Goal: Find specific page/section: Find specific page/section

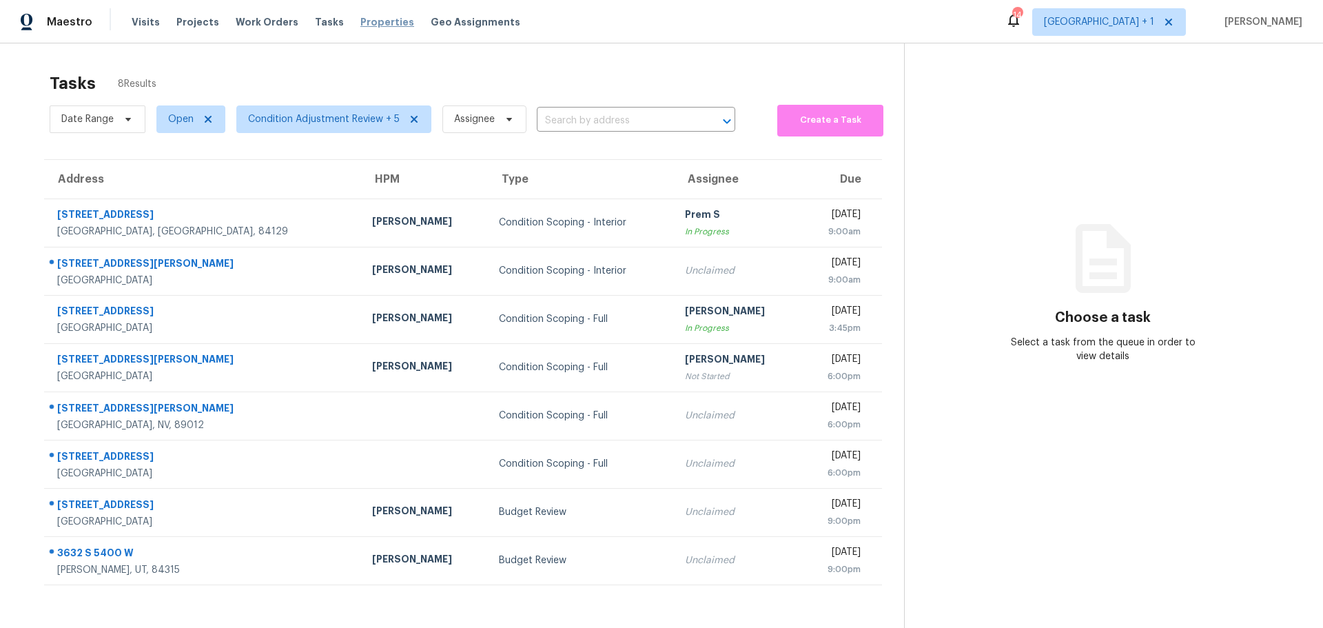
click at [373, 23] on span "Properties" at bounding box center [387, 22] width 54 height 14
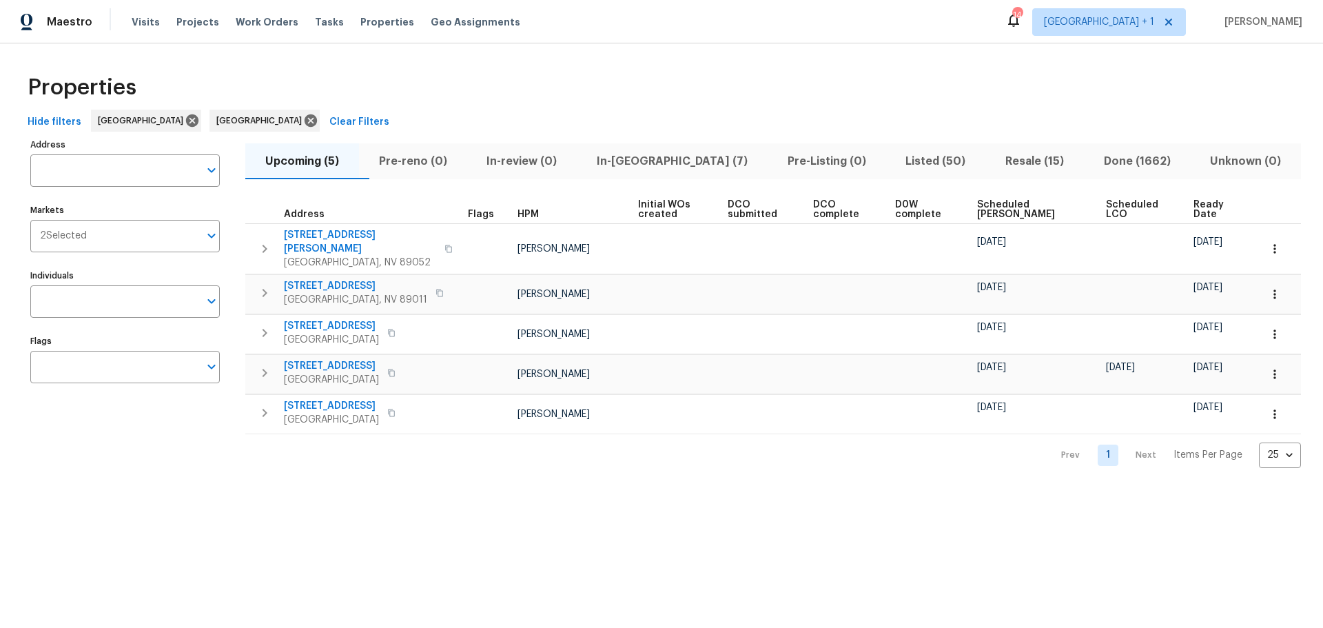
click at [894, 164] on span "Listed (50)" at bounding box center [935, 161] width 83 height 19
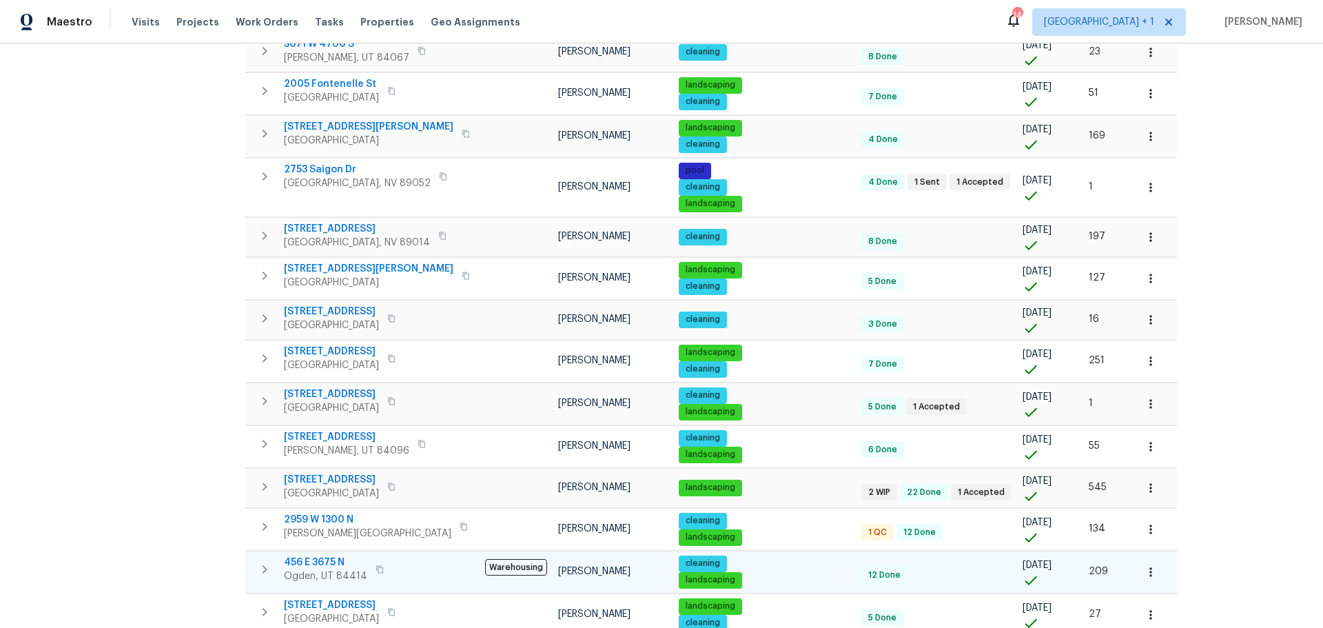
scroll to position [717, 0]
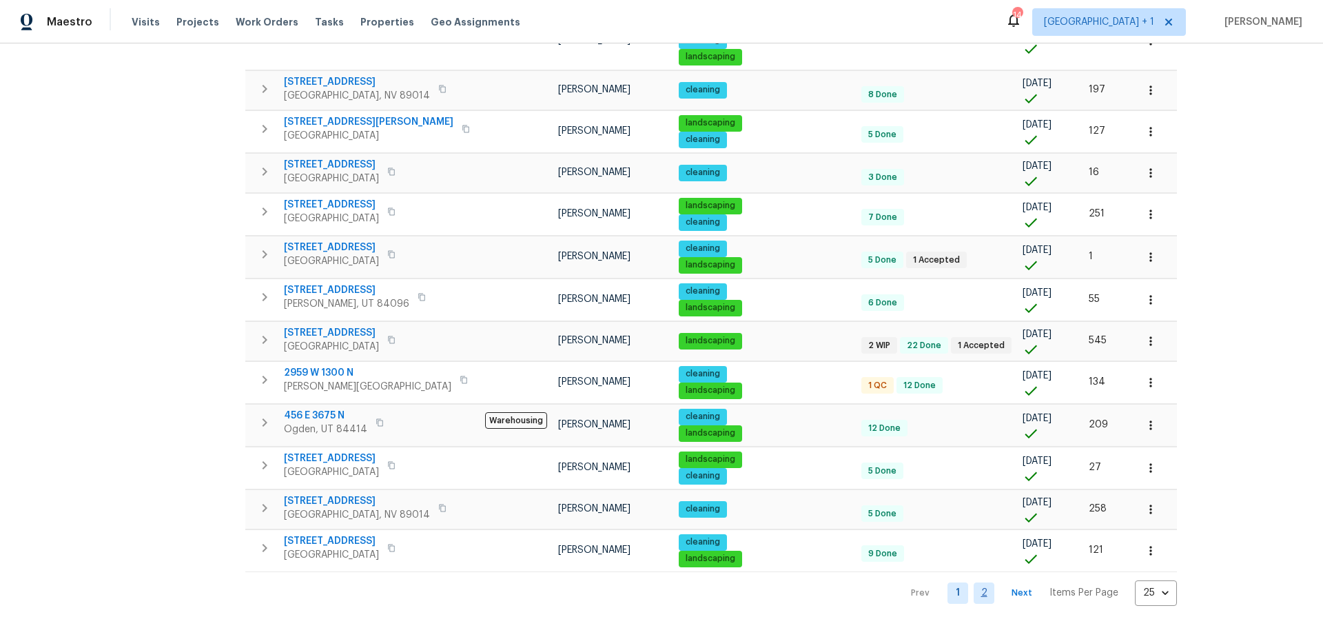
click at [974, 582] on link "2" at bounding box center [984, 592] width 21 height 21
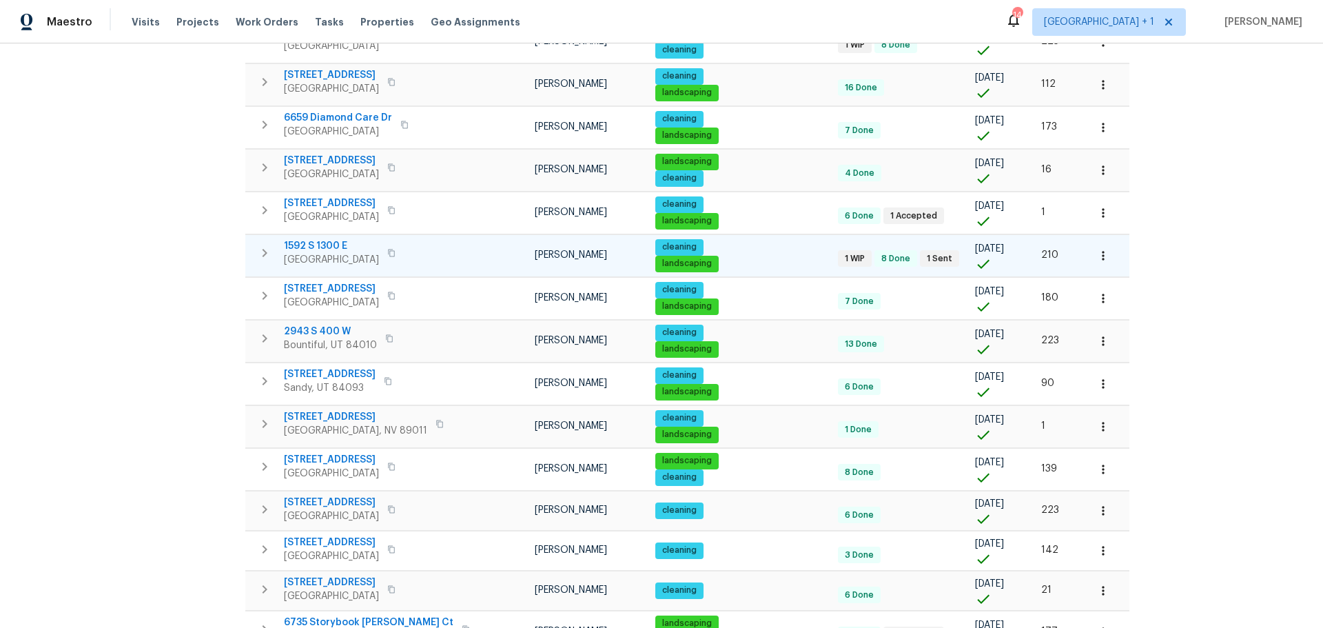
scroll to position [723, 0]
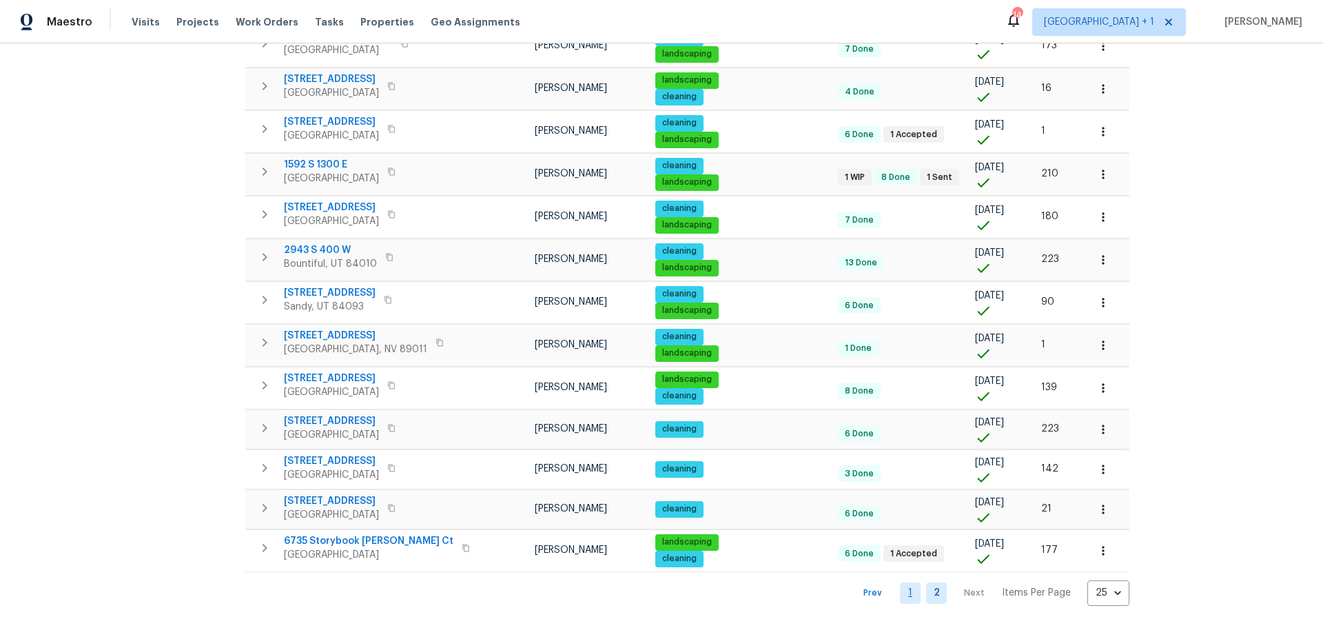
click at [900, 582] on link "1" at bounding box center [910, 592] width 21 height 21
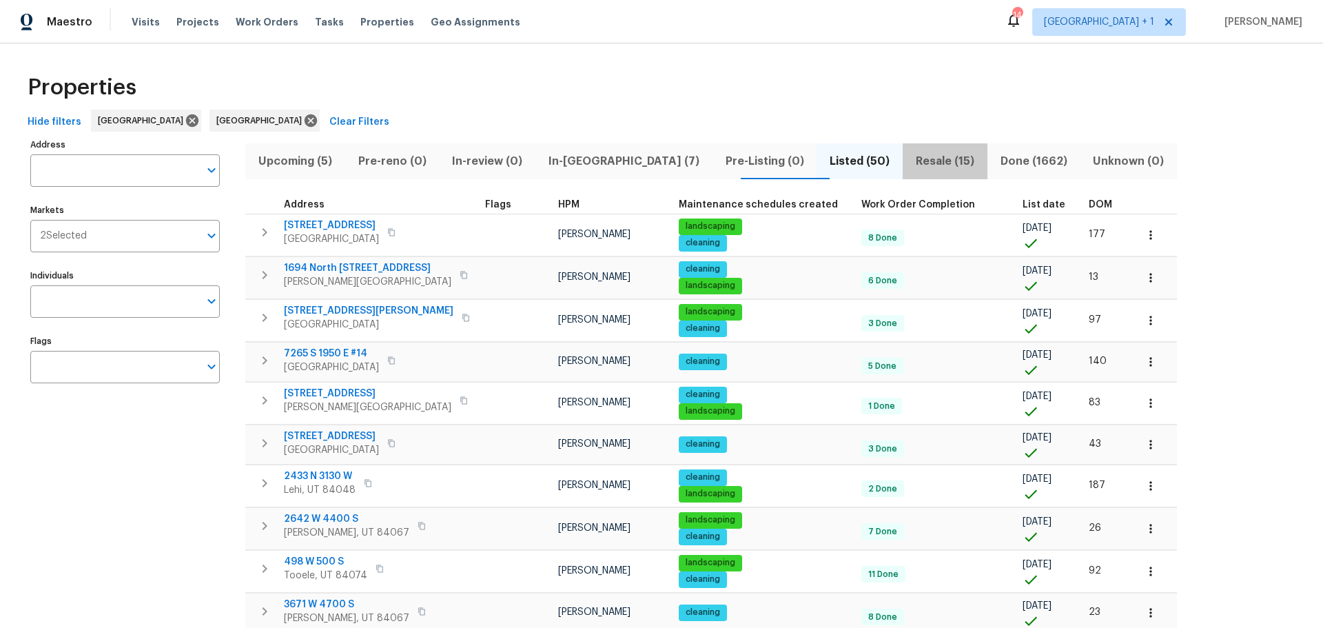
click at [911, 157] on span "Resale (15)" at bounding box center [945, 161] width 68 height 19
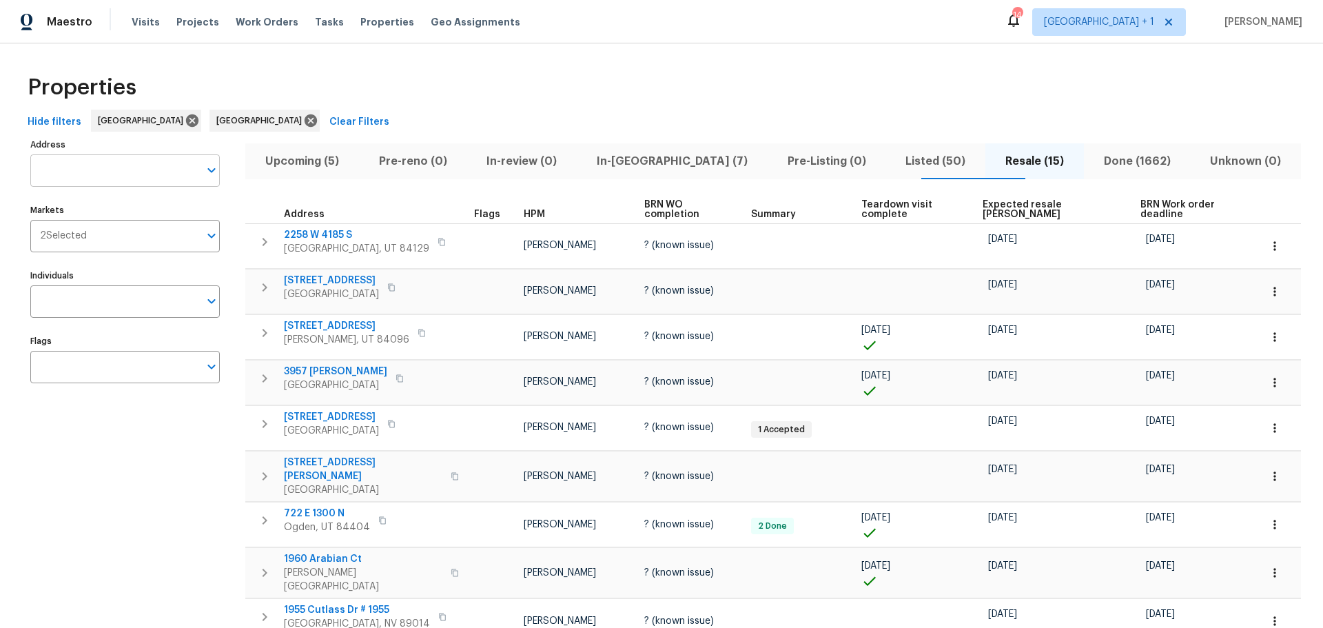
click at [143, 177] on input "Address" at bounding box center [114, 170] width 169 height 32
type input "53 w"
click at [116, 241] on li "[STREET_ADDRESS]" at bounding box center [125, 229] width 190 height 23
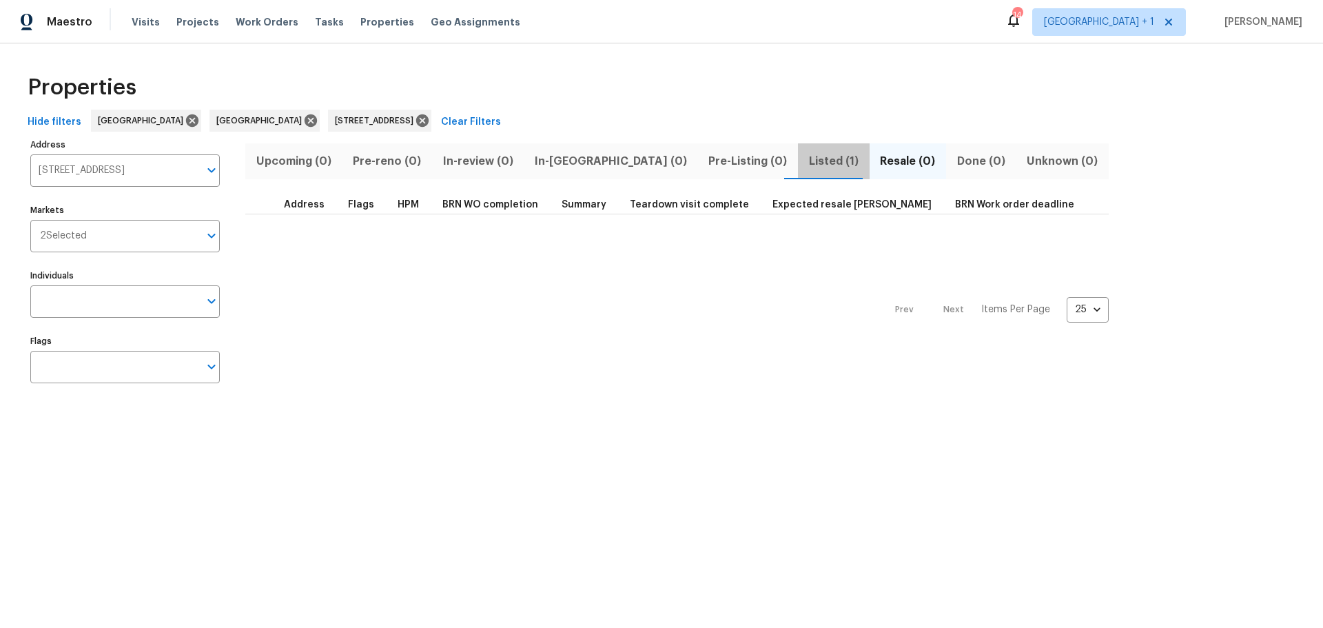
click at [806, 156] on span "Listed (1)" at bounding box center [833, 161] width 54 height 19
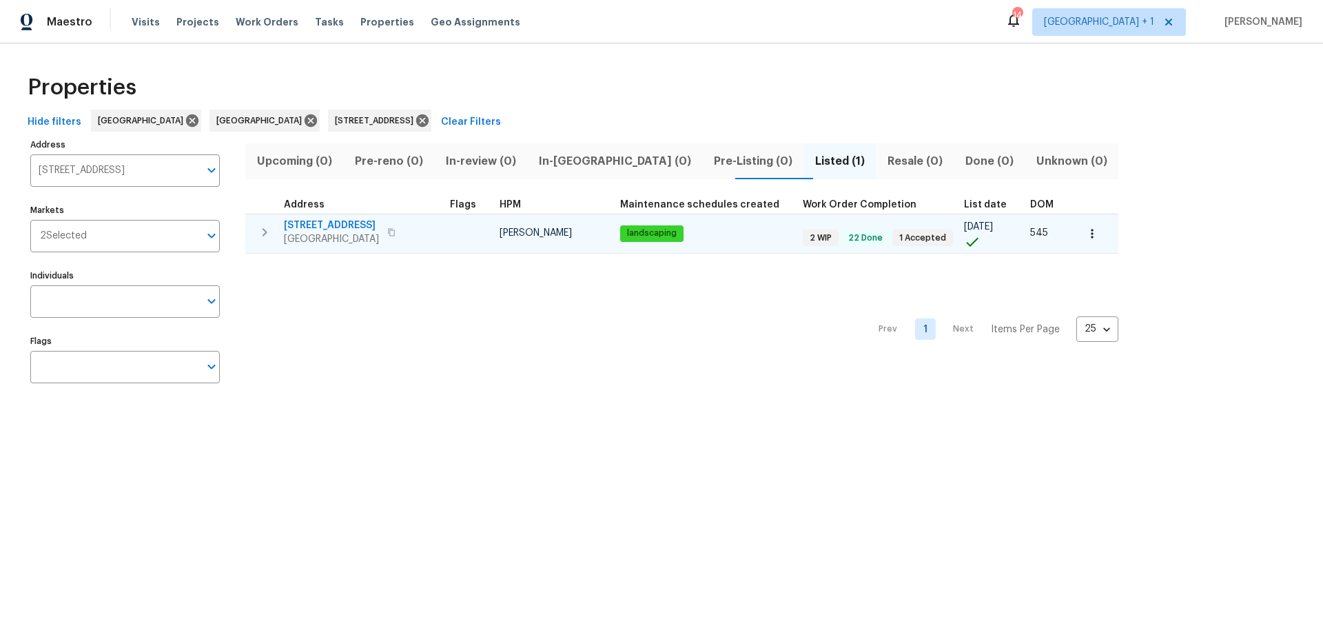
click at [343, 232] on span "[GEOGRAPHIC_DATA]" at bounding box center [331, 239] width 95 height 14
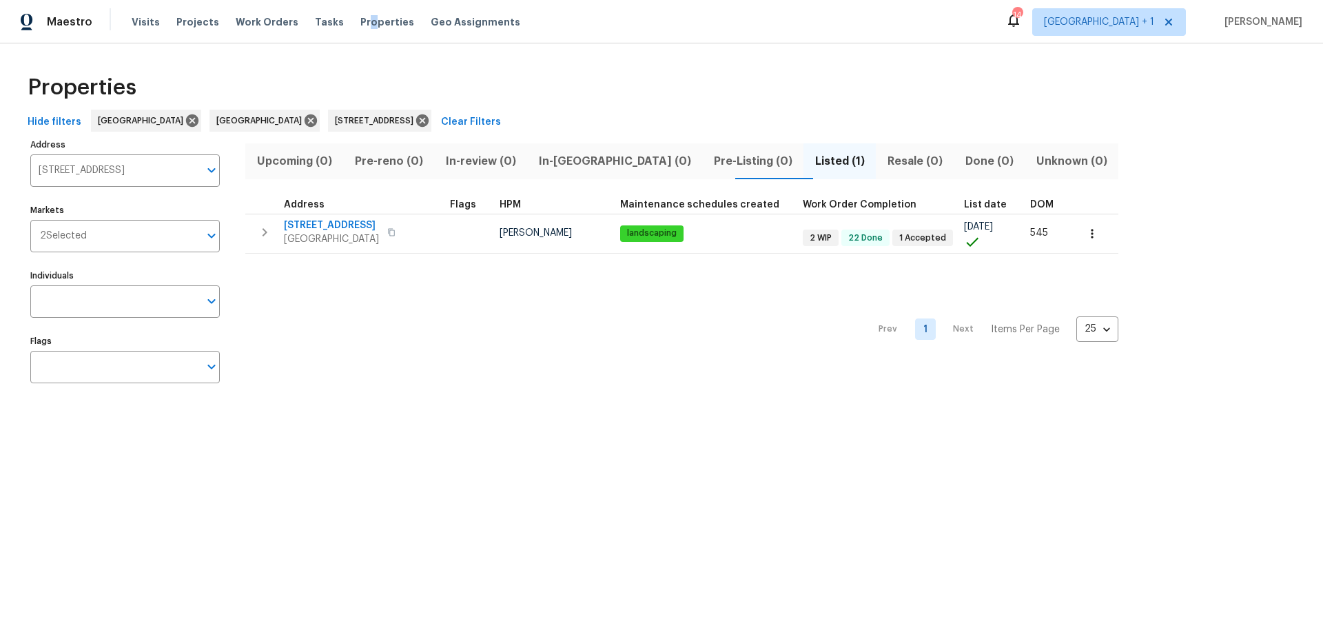
drag, startPoint x: 356, startPoint y: 14, endPoint x: 364, endPoint y: 14, distance: 8.3
click at [362, 14] on div "Visits Projects Work Orders Tasks Properties Geo Assignments" at bounding box center [334, 22] width 405 height 28
click at [360, 30] on div "Visits Projects Work Orders Tasks Properties Geo Assignments" at bounding box center [334, 22] width 405 height 28
click at [360, 22] on span "Properties" at bounding box center [387, 22] width 54 height 14
click at [360, 21] on span "Properties" at bounding box center [387, 22] width 54 height 14
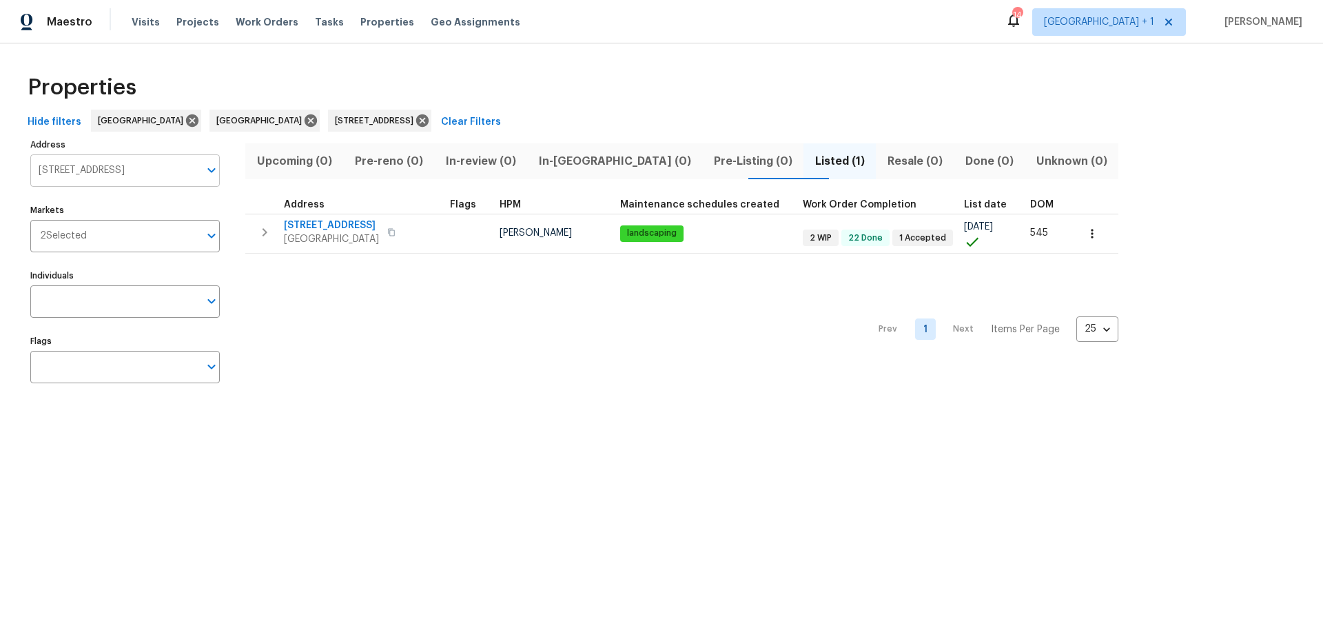
click at [197, 168] on input "[STREET_ADDRESS]" at bounding box center [114, 170] width 169 height 32
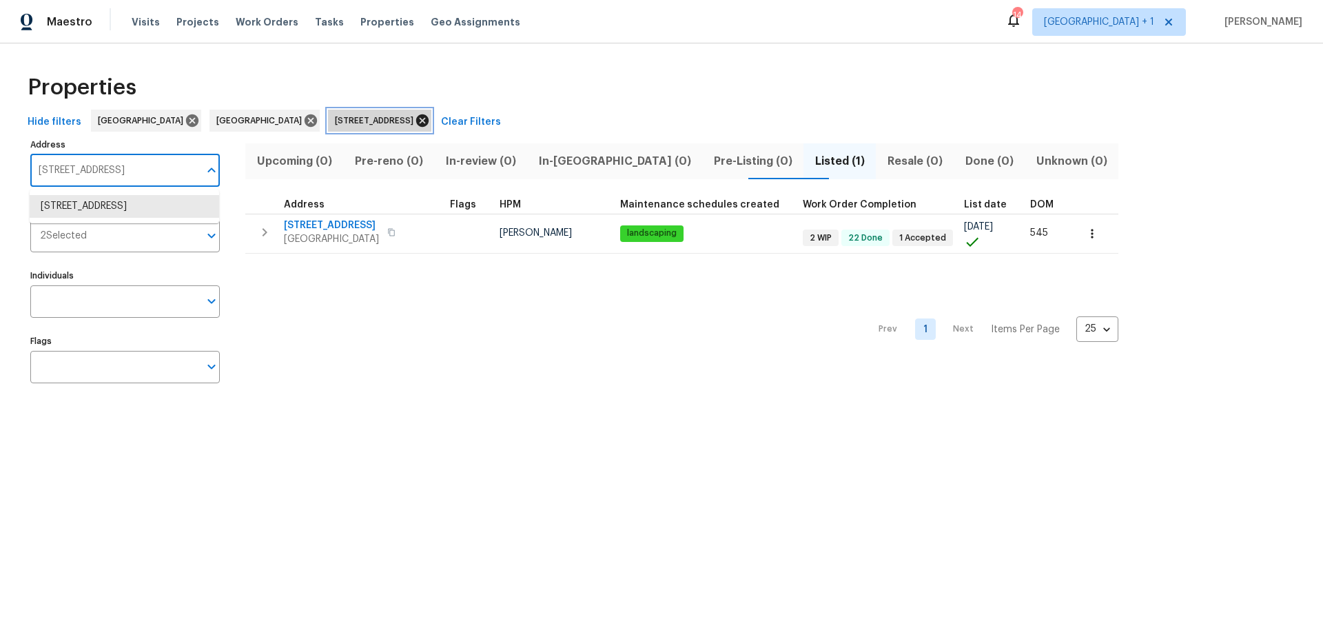
click at [430, 122] on icon at bounding box center [422, 120] width 15 height 15
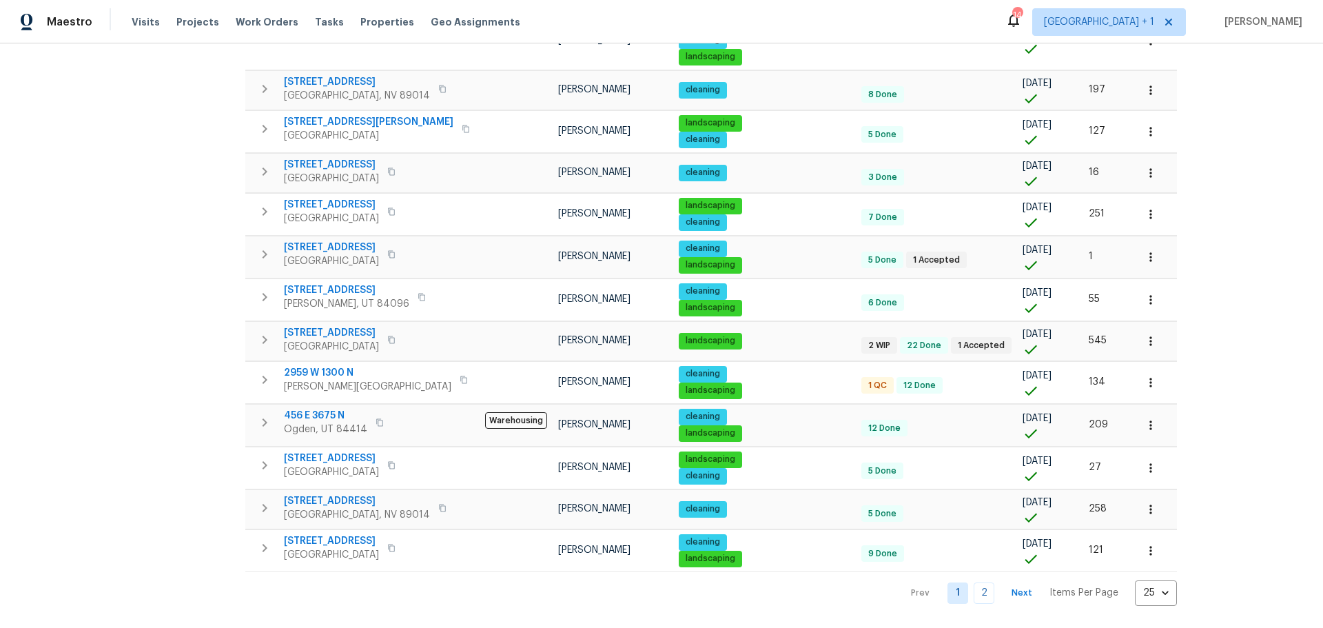
scroll to position [717, 0]
click at [974, 584] on link "2" at bounding box center [984, 592] width 21 height 21
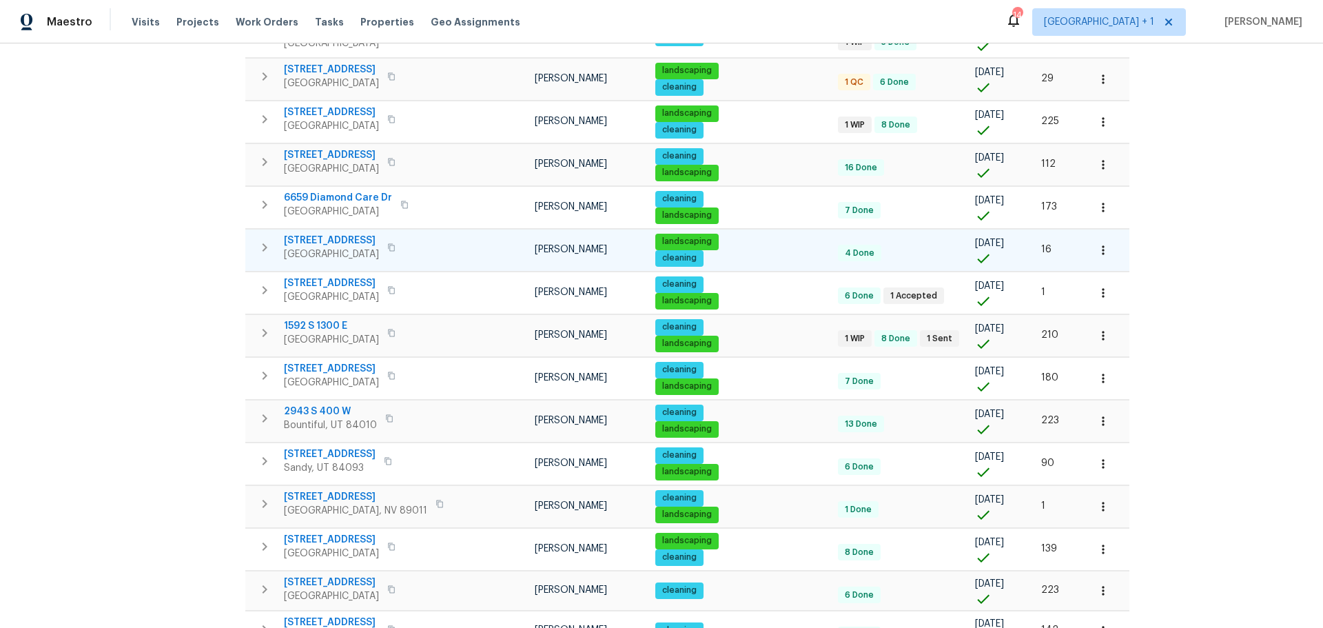
scroll to position [620, 0]
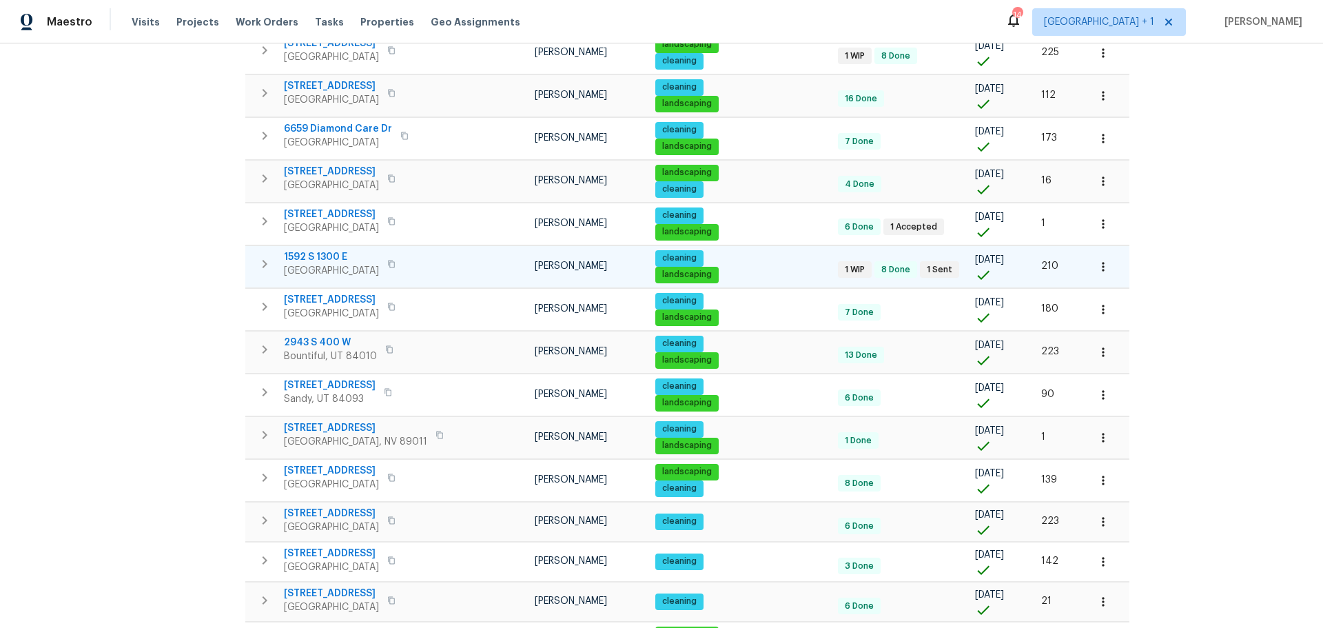
click at [309, 257] on span "1592 S 1300 E" at bounding box center [331, 257] width 95 height 14
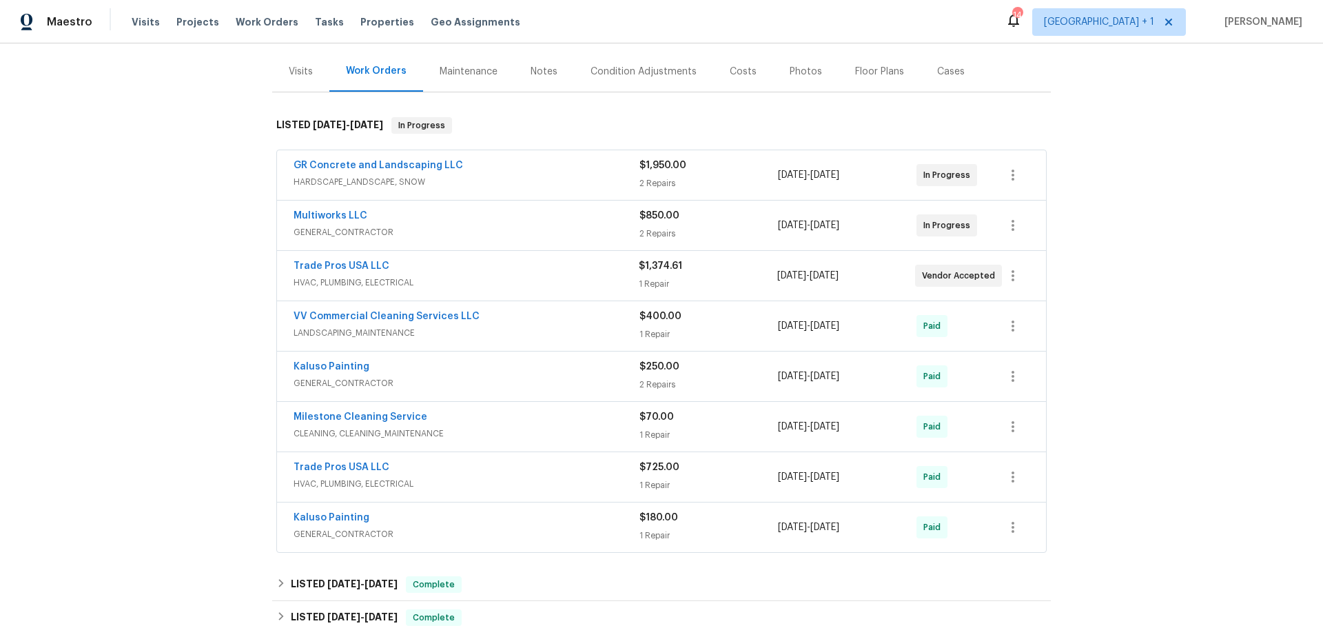
scroll to position [207, 0]
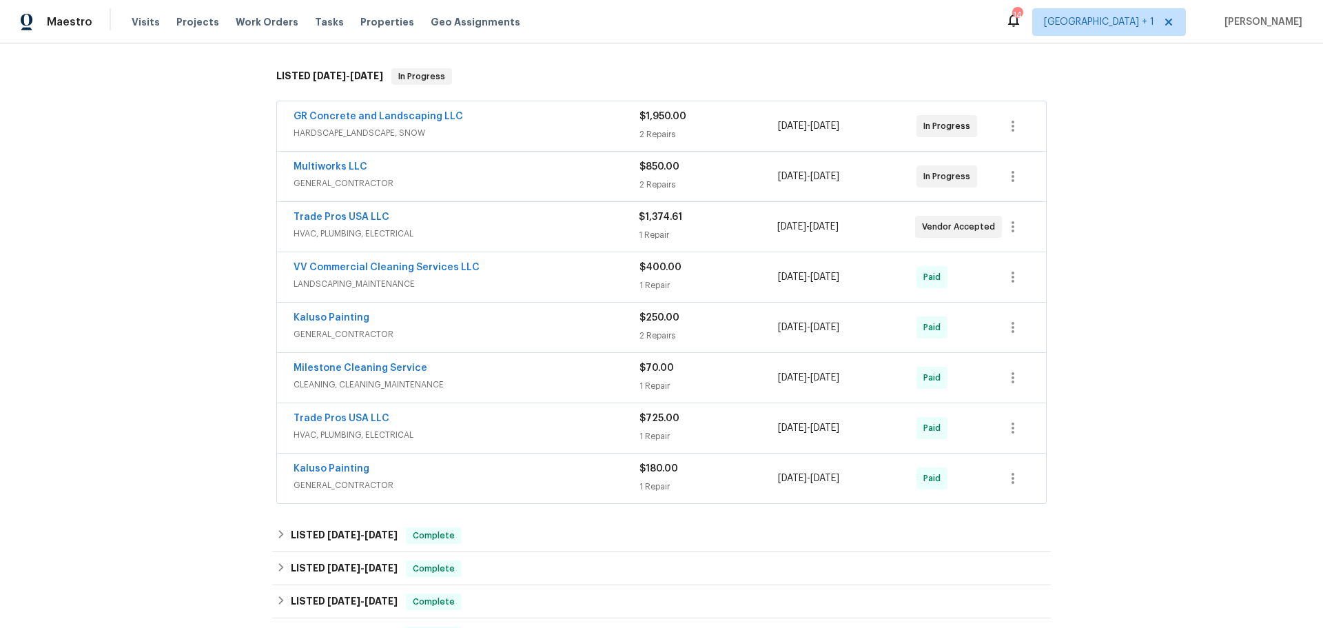
click at [553, 241] on span "HVAC, PLUMBING, ELECTRICAL" at bounding box center [466, 234] width 345 height 14
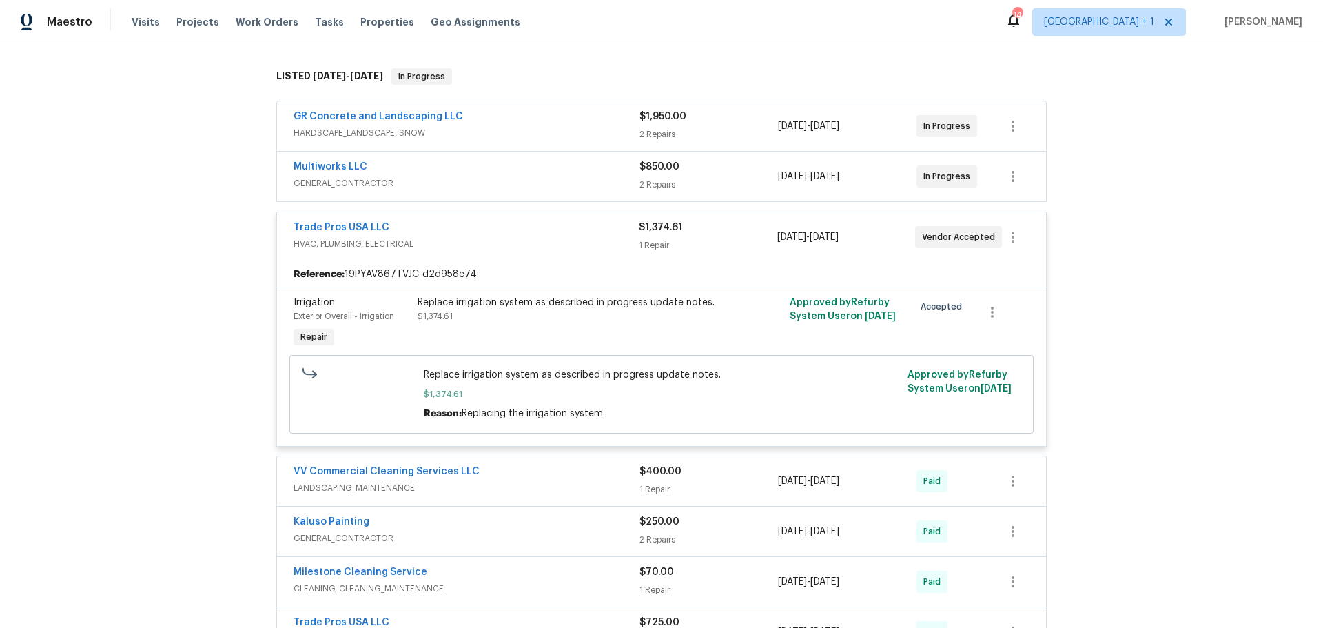
click at [396, 237] on div "Trade Pros USA LLC" at bounding box center [466, 229] width 345 height 17
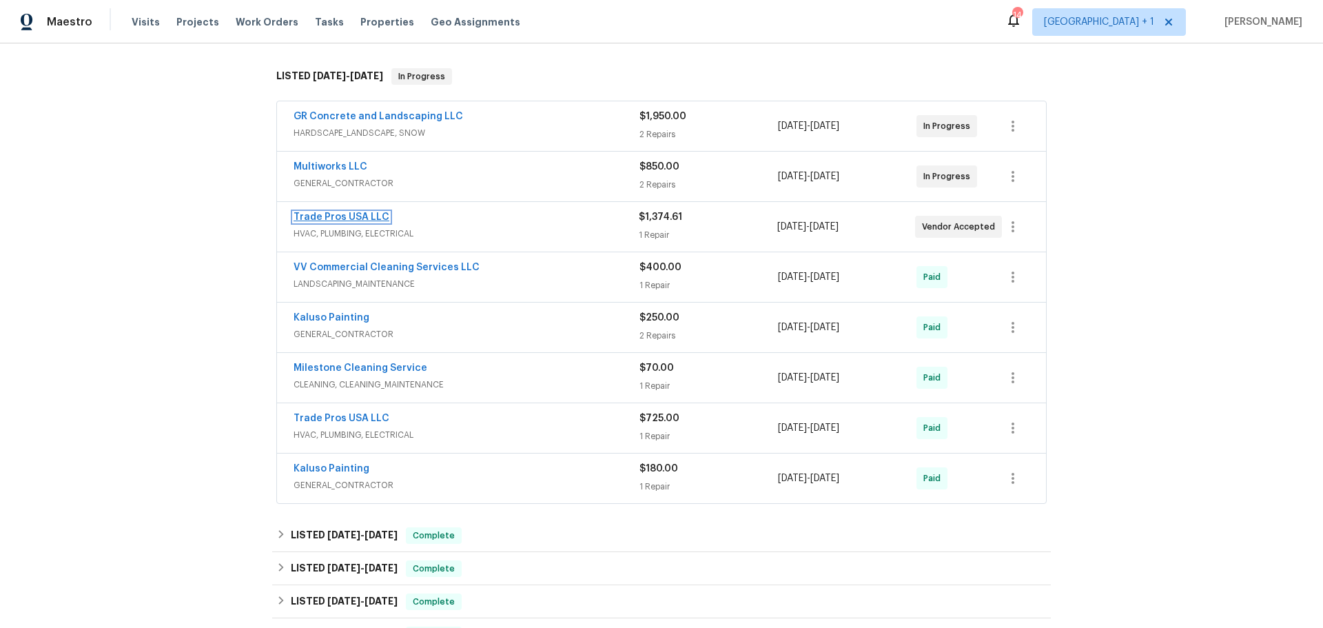
click at [358, 222] on link "Trade Pros USA LLC" at bounding box center [342, 217] width 96 height 10
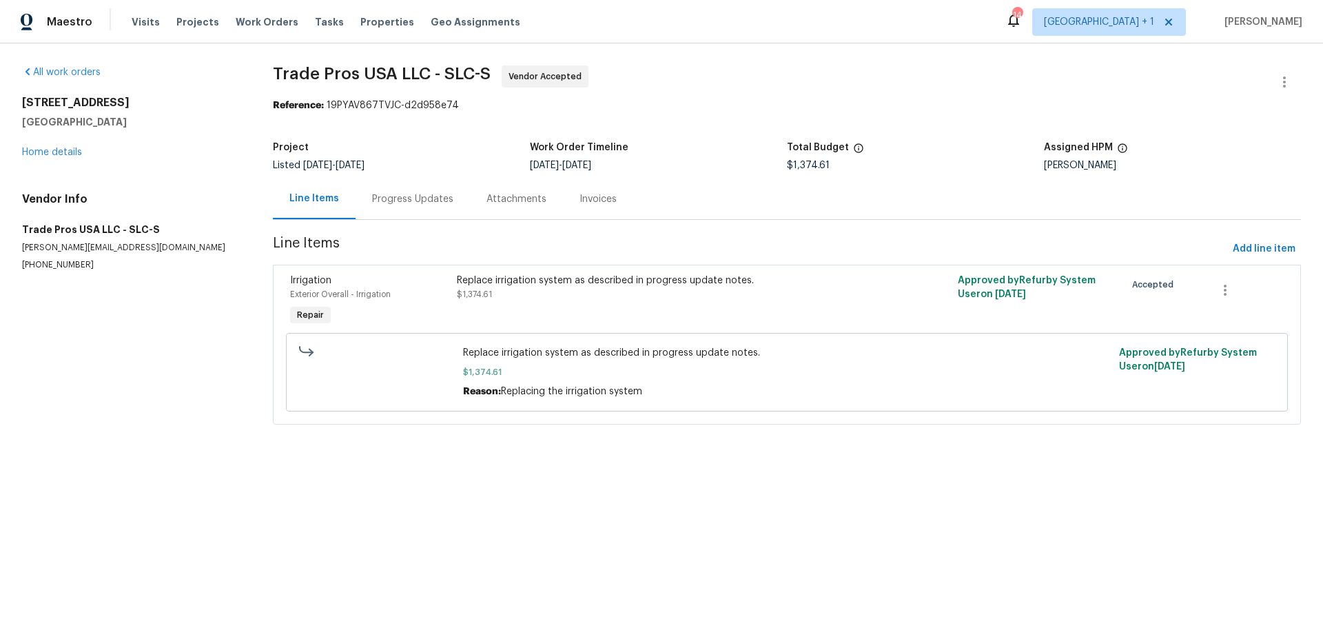
click at [389, 198] on div "Progress Updates" at bounding box center [412, 199] width 81 height 14
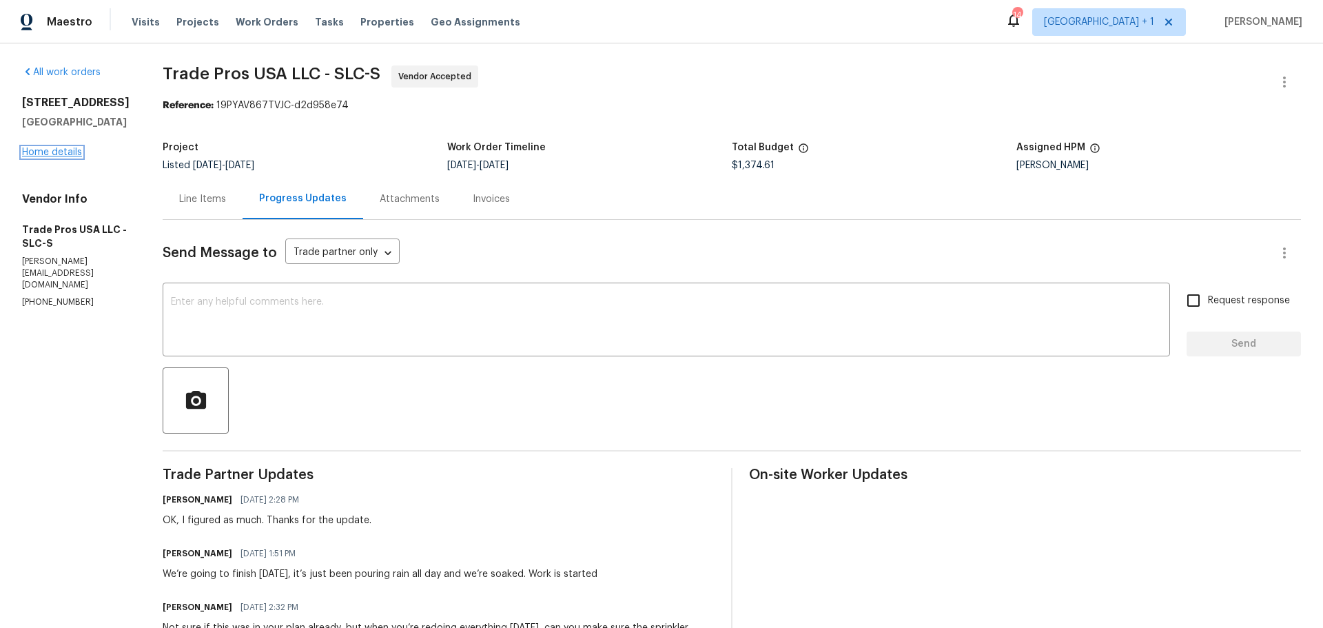
click at [43, 157] on link "Home details" at bounding box center [52, 152] width 60 height 10
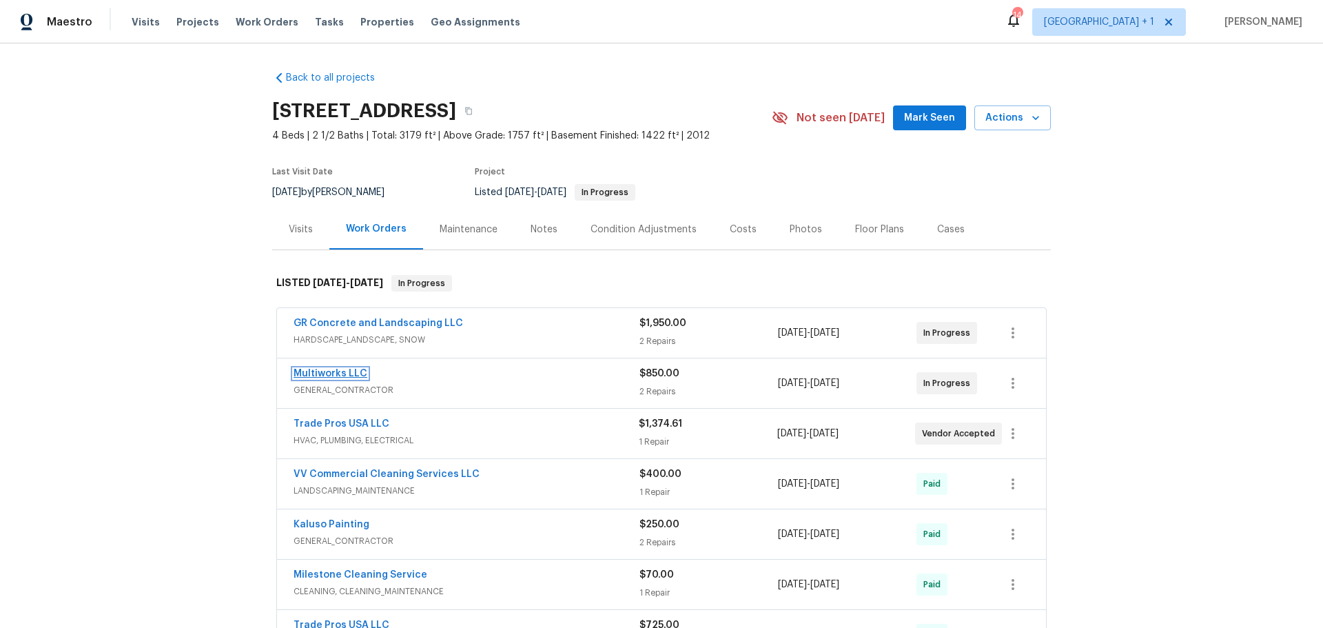
click at [349, 378] on link "Multiworks LLC" at bounding box center [331, 374] width 74 height 10
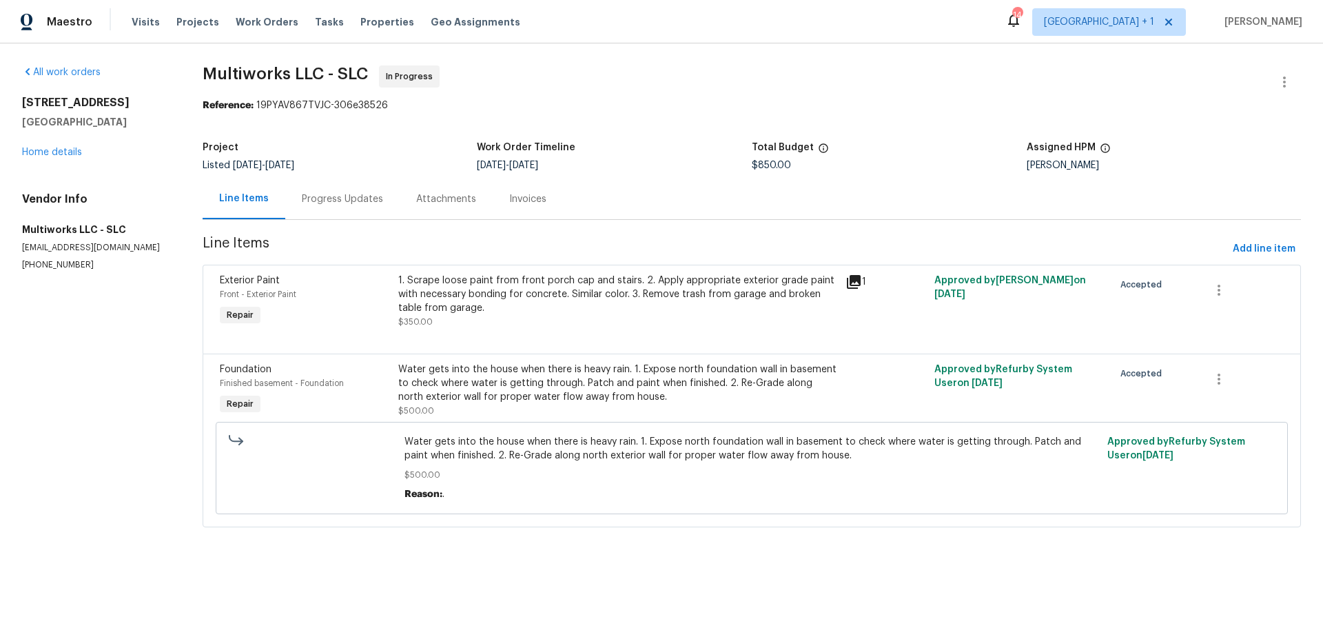
click at [859, 289] on div "1" at bounding box center [886, 282] width 81 height 17
click at [852, 280] on icon at bounding box center [854, 282] width 14 height 14
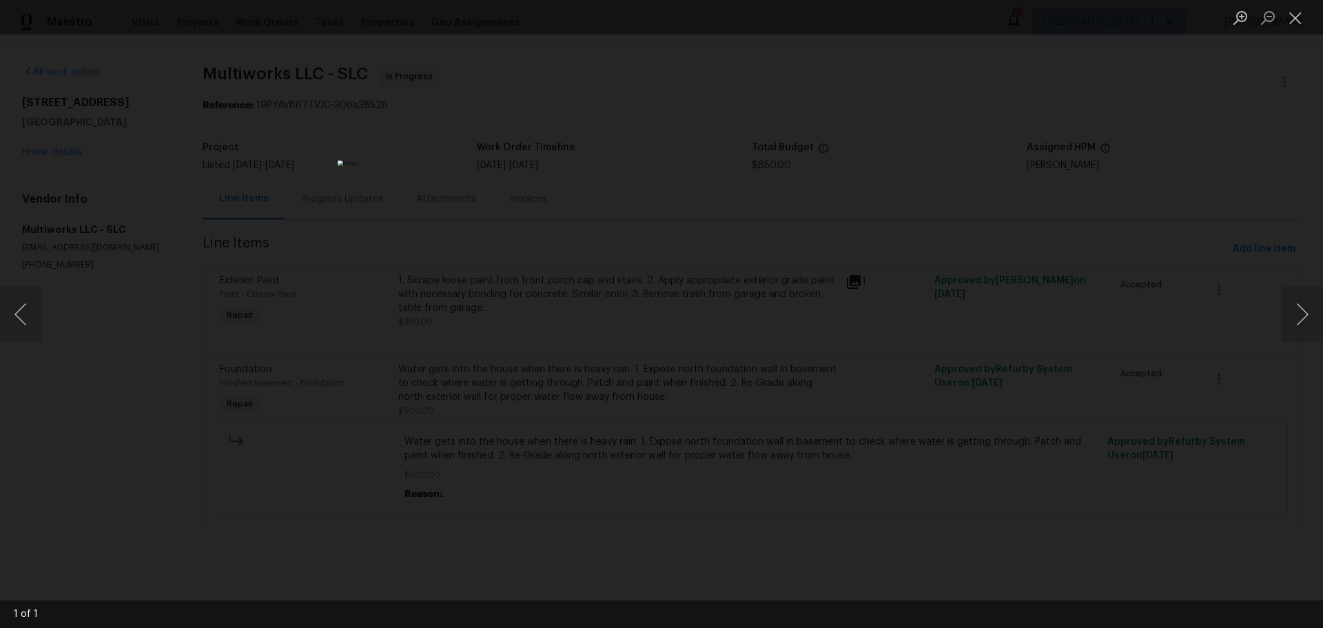
click at [852, 280] on div "Lightbox" at bounding box center [661, 314] width 1323 height 628
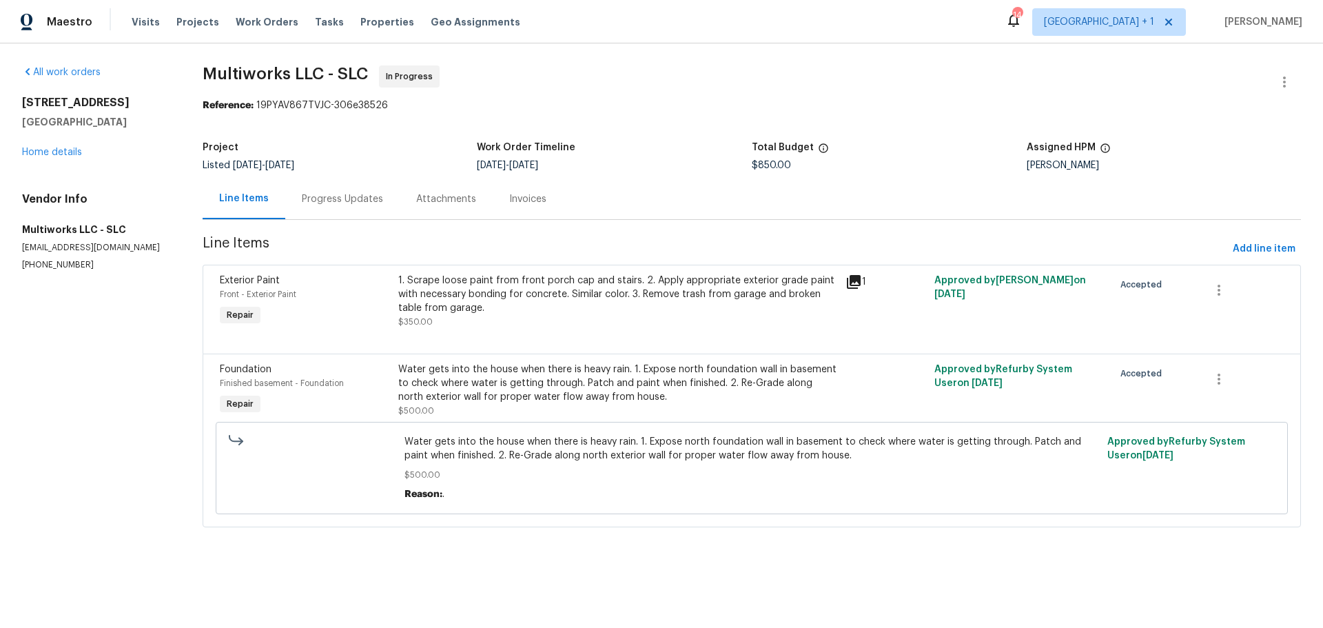
click at [356, 191] on div "Progress Updates" at bounding box center [342, 198] width 114 height 41
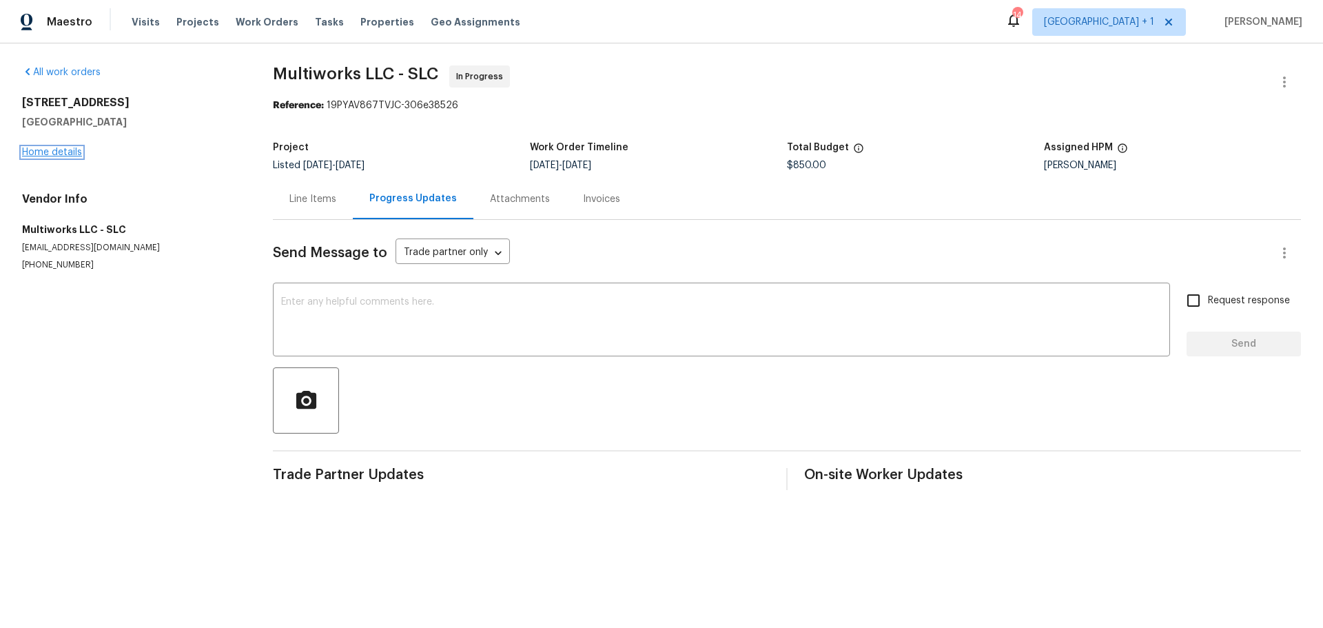
click at [56, 150] on link "Home details" at bounding box center [52, 152] width 60 height 10
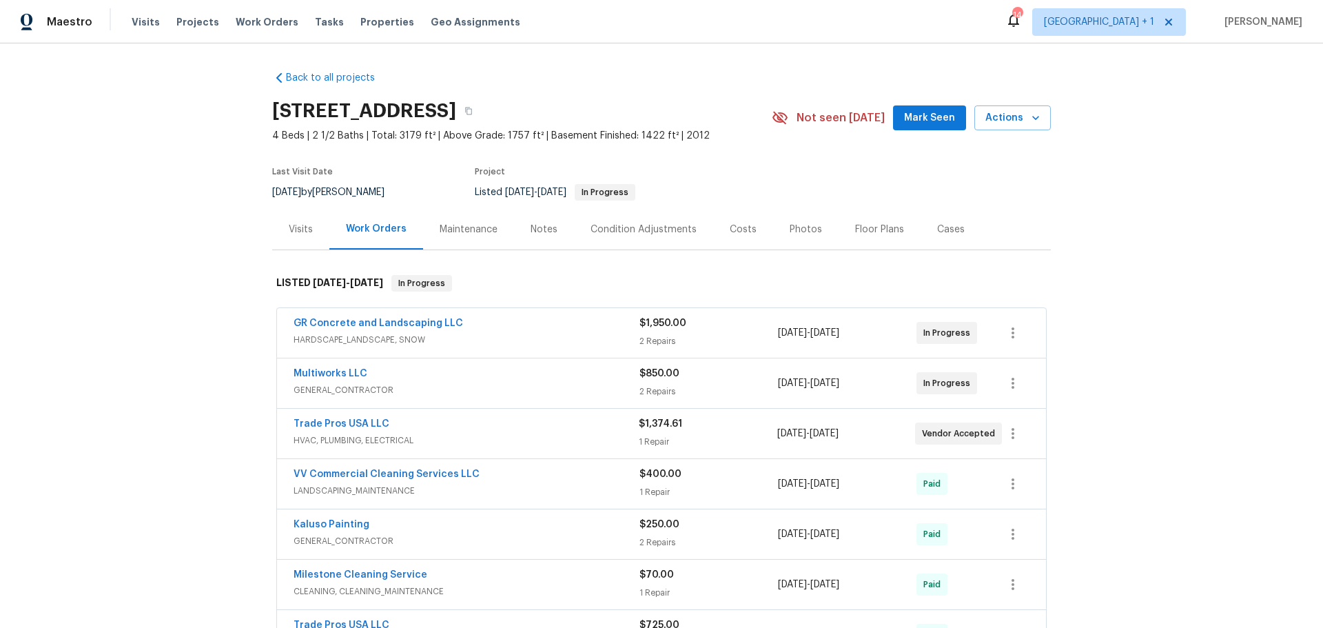
click at [292, 236] on div "Visits" at bounding box center [301, 230] width 24 height 14
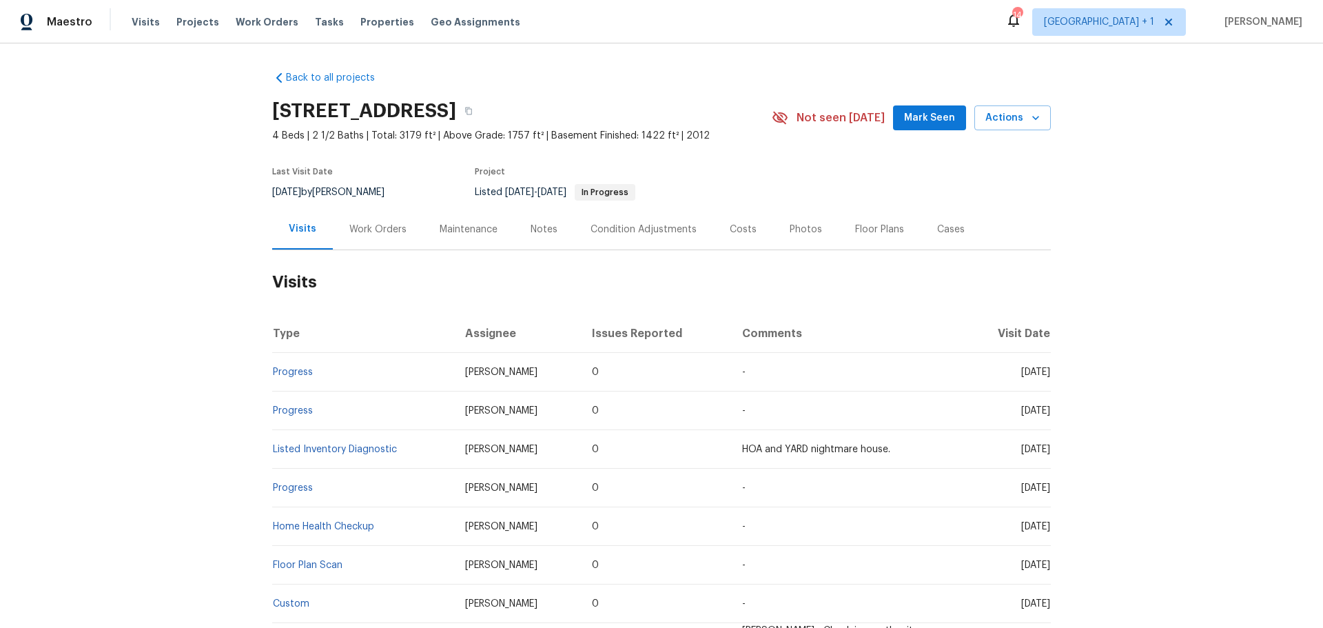
click at [352, 236] on div "Work Orders" at bounding box center [377, 230] width 57 height 14
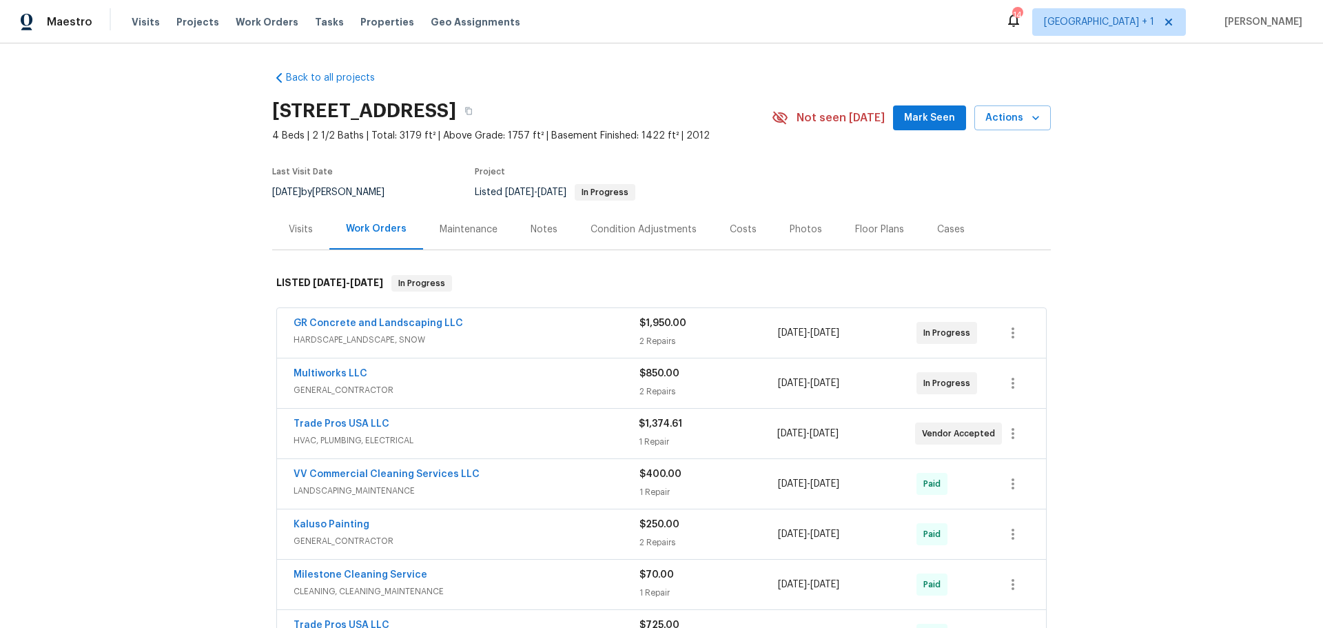
click at [535, 236] on div "Notes" at bounding box center [544, 230] width 27 height 14
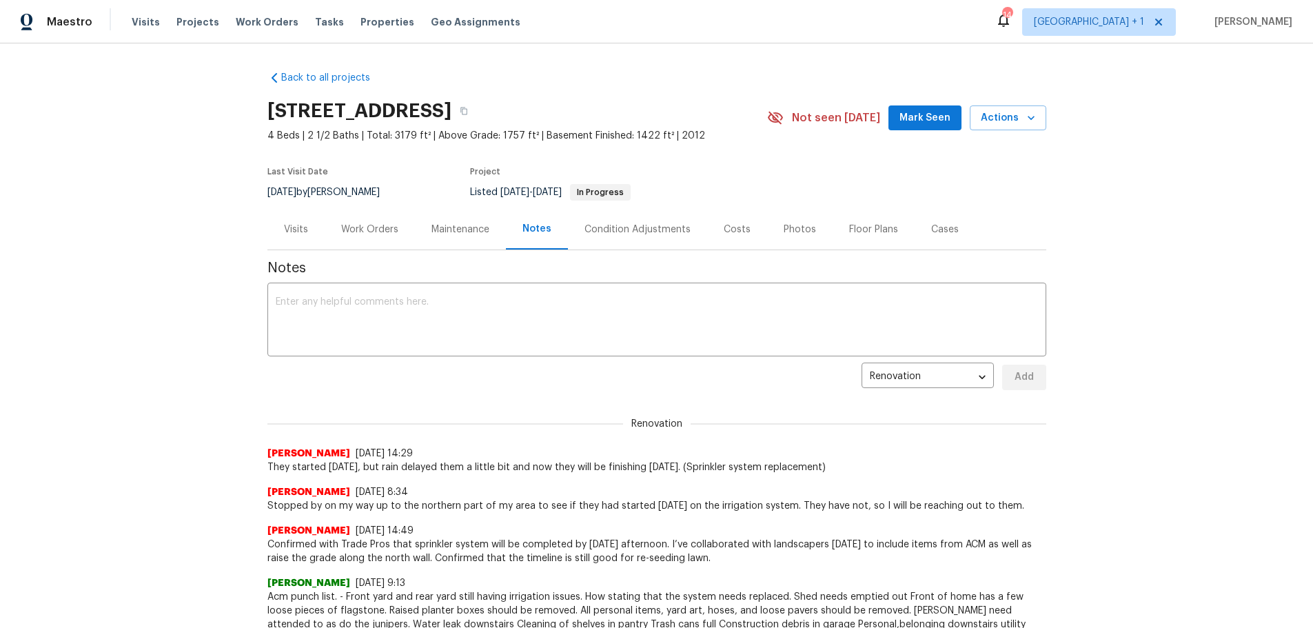
click at [294, 236] on div "Visits" at bounding box center [296, 230] width 24 height 14
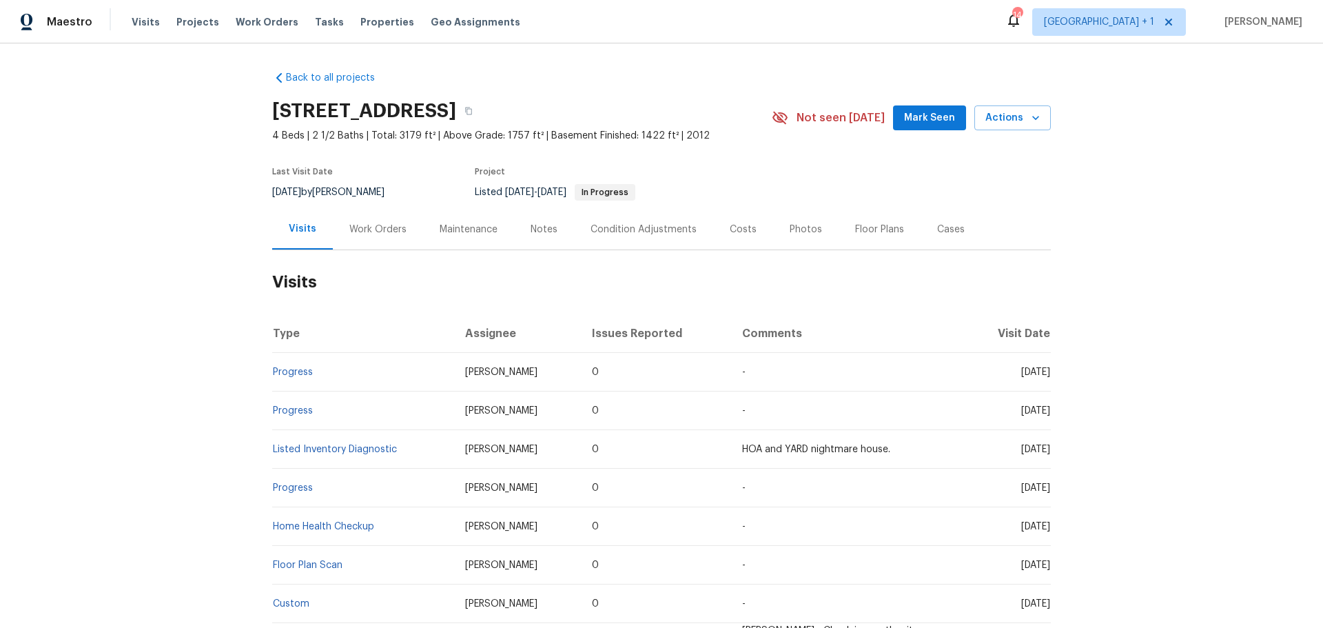
click at [354, 236] on div "Work Orders" at bounding box center [377, 230] width 57 height 14
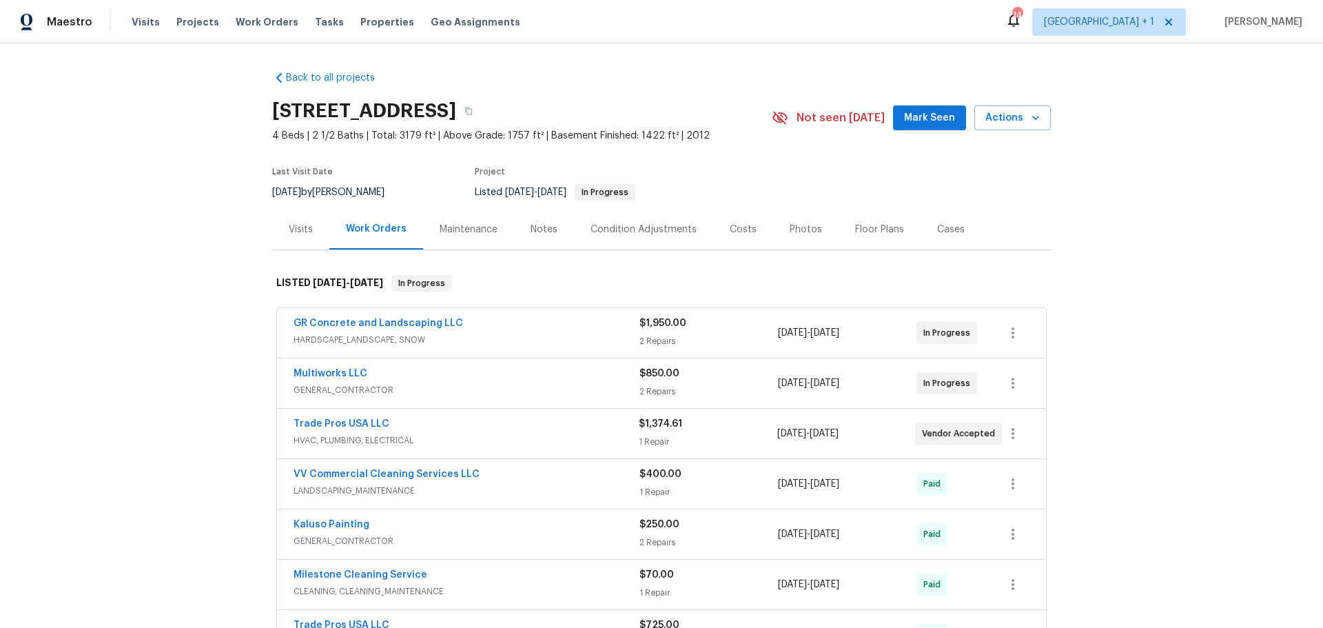
click at [332, 380] on span "Multiworks LLC" at bounding box center [331, 374] width 74 height 14
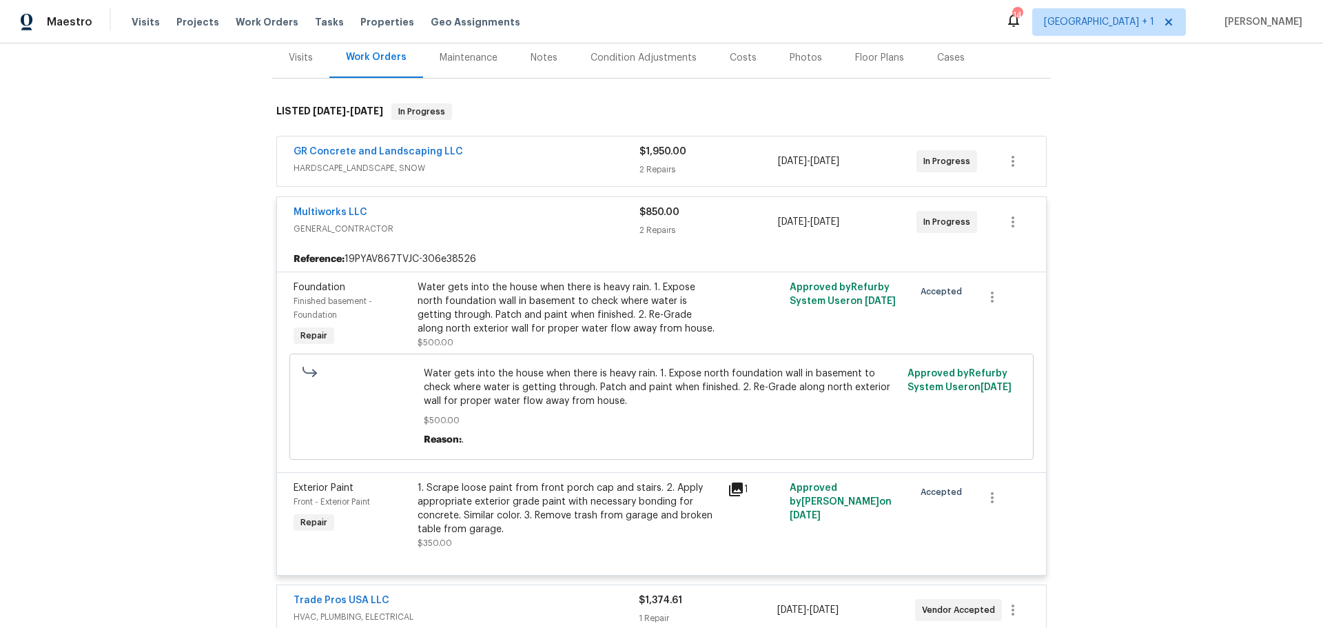
scroll to position [207, 0]
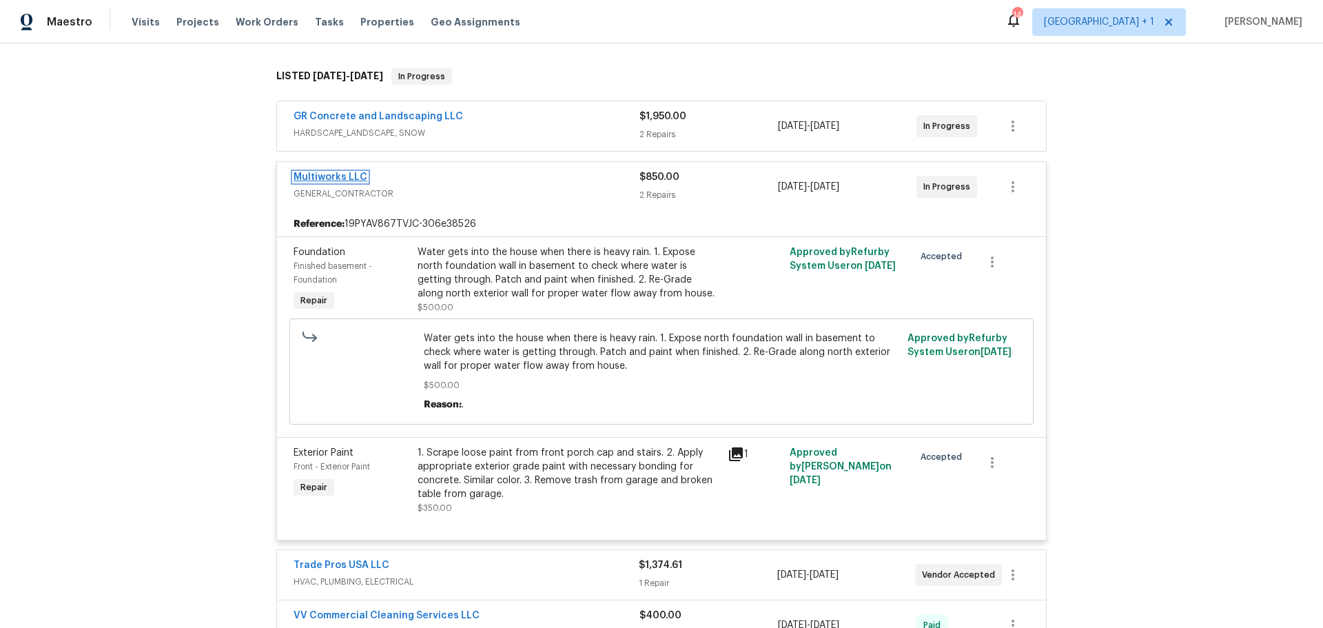
click at [325, 182] on link "Multiworks LLC" at bounding box center [331, 177] width 74 height 10
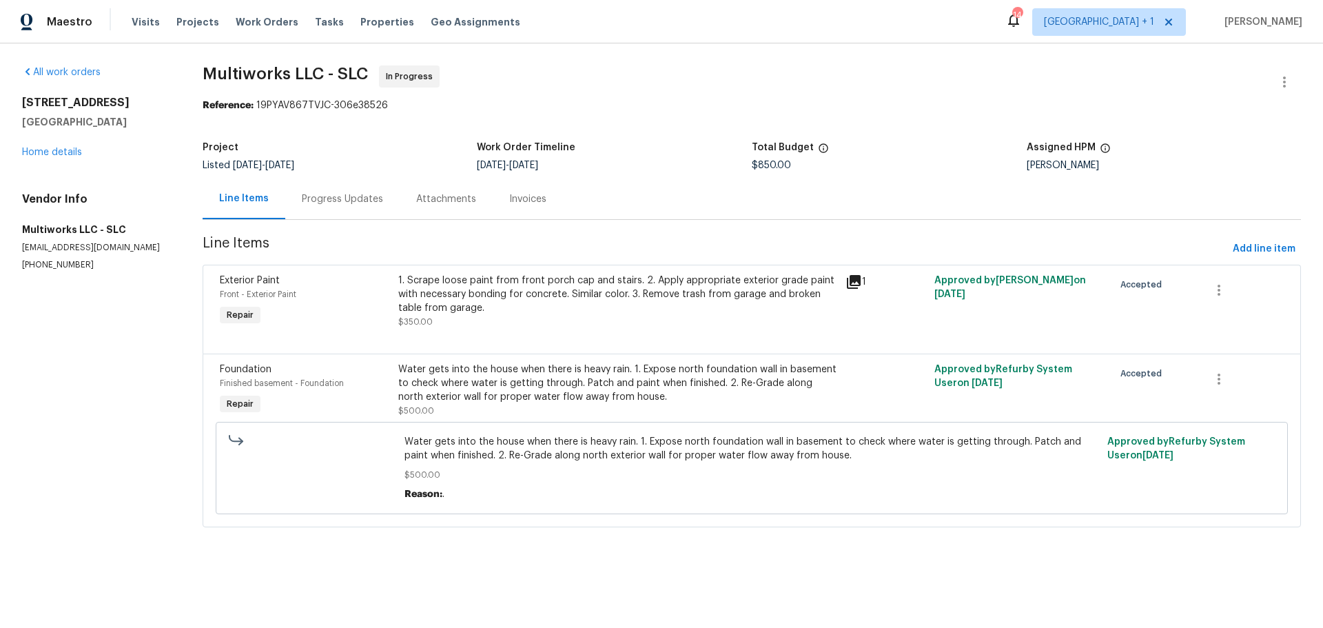
click at [332, 195] on div "Progress Updates" at bounding box center [342, 199] width 81 height 14
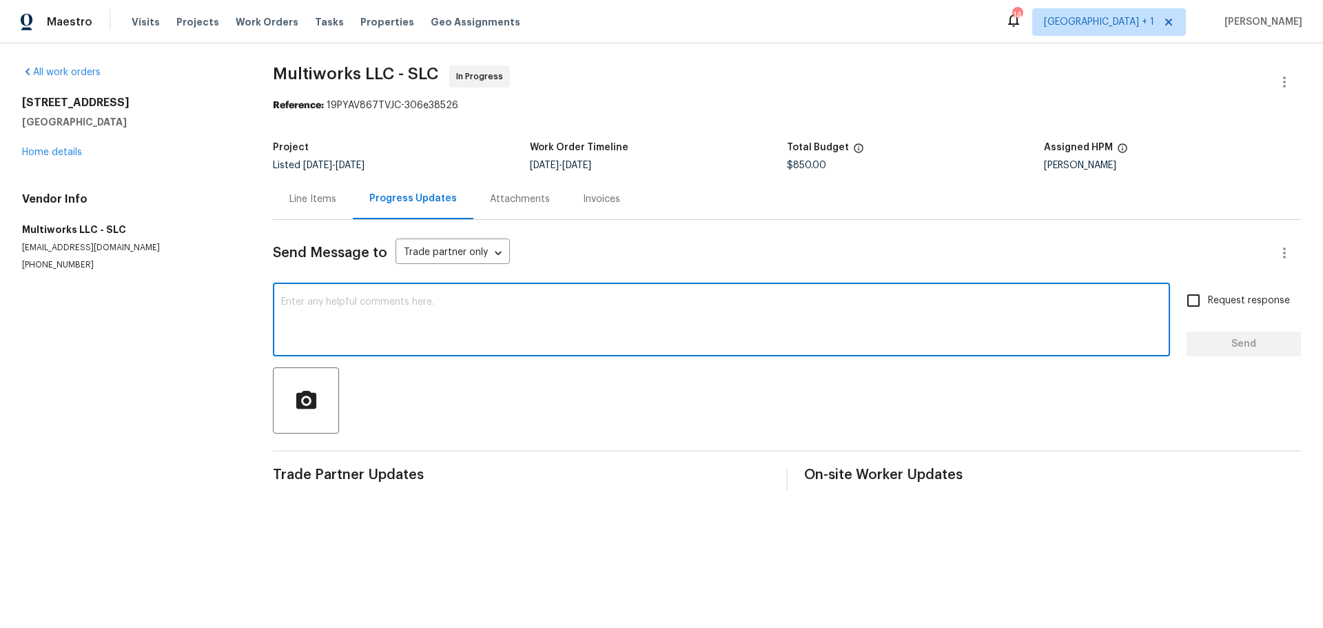
click at [380, 313] on textarea at bounding box center [721, 321] width 881 height 48
type textarea "Have we started here yet? We need this to be done with urgency please."
click at [1187, 302] on input "Request response" at bounding box center [1193, 300] width 29 height 29
checkbox input "true"
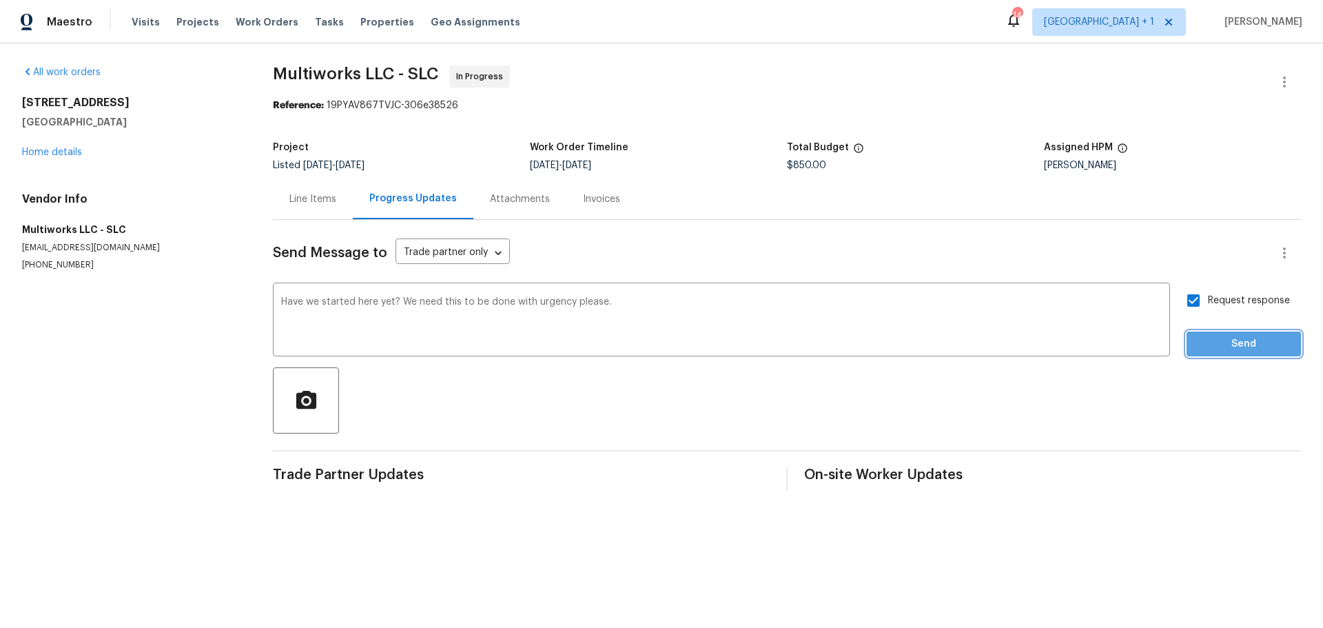
click at [1234, 345] on span "Send" at bounding box center [1244, 344] width 92 height 17
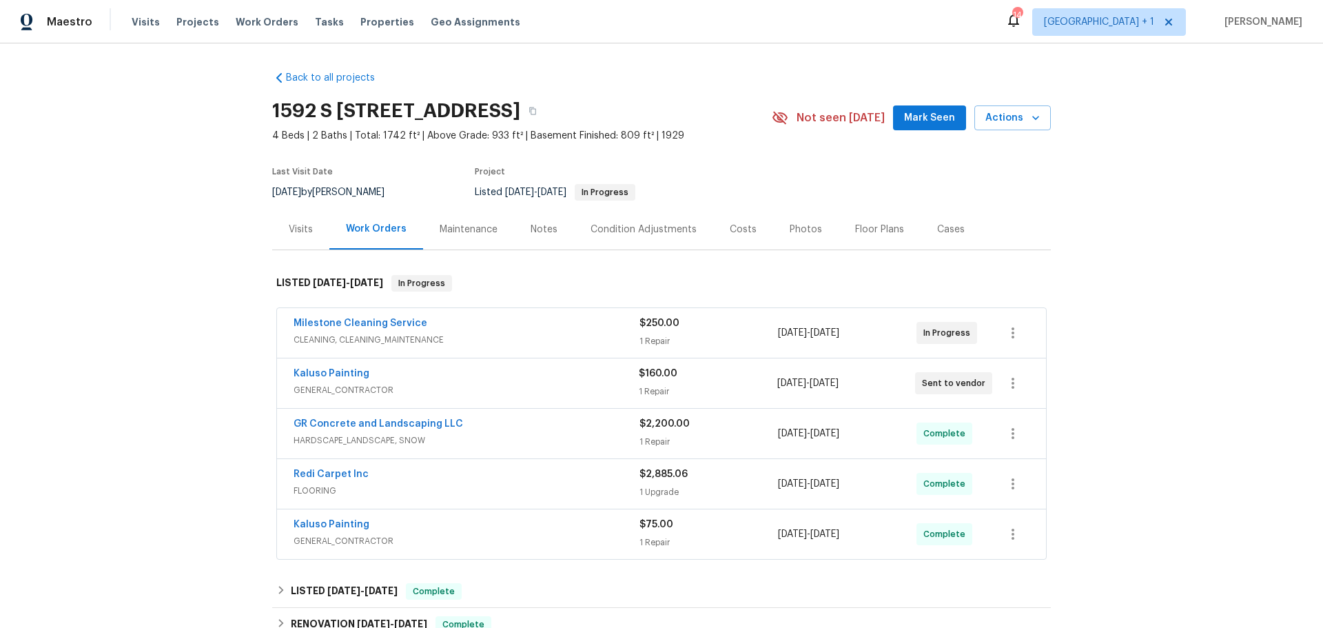
click at [536, 223] on div "Notes" at bounding box center [544, 229] width 60 height 41
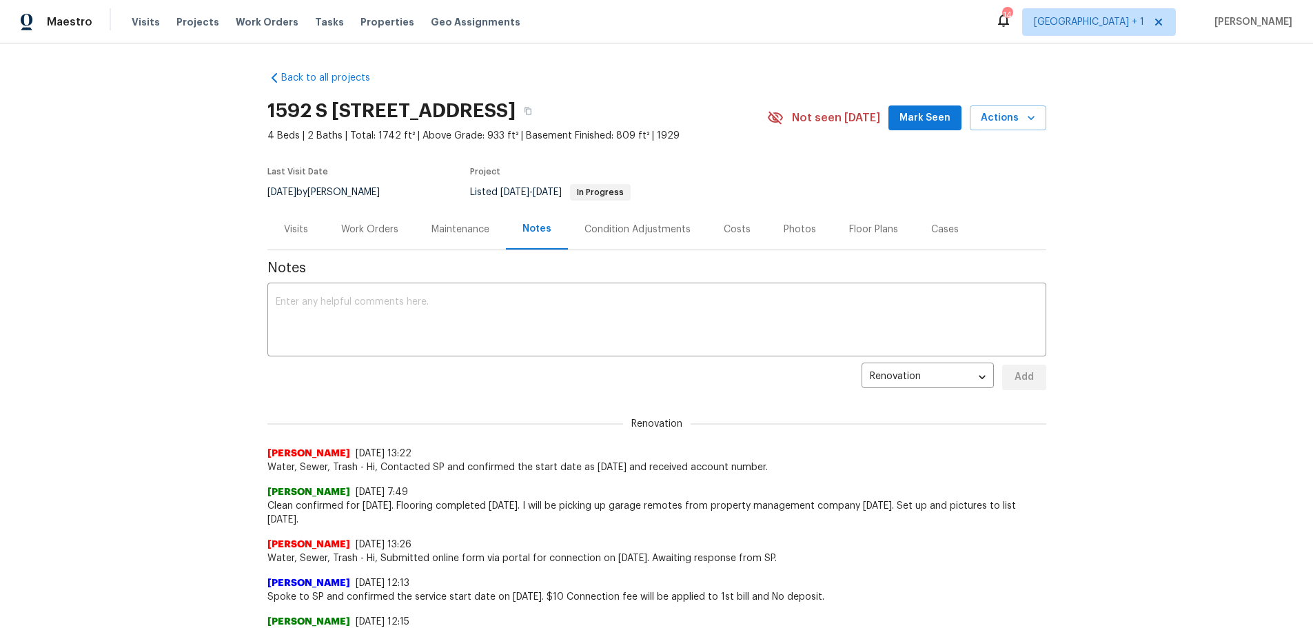
click at [378, 227] on div "Work Orders" at bounding box center [369, 230] width 57 height 14
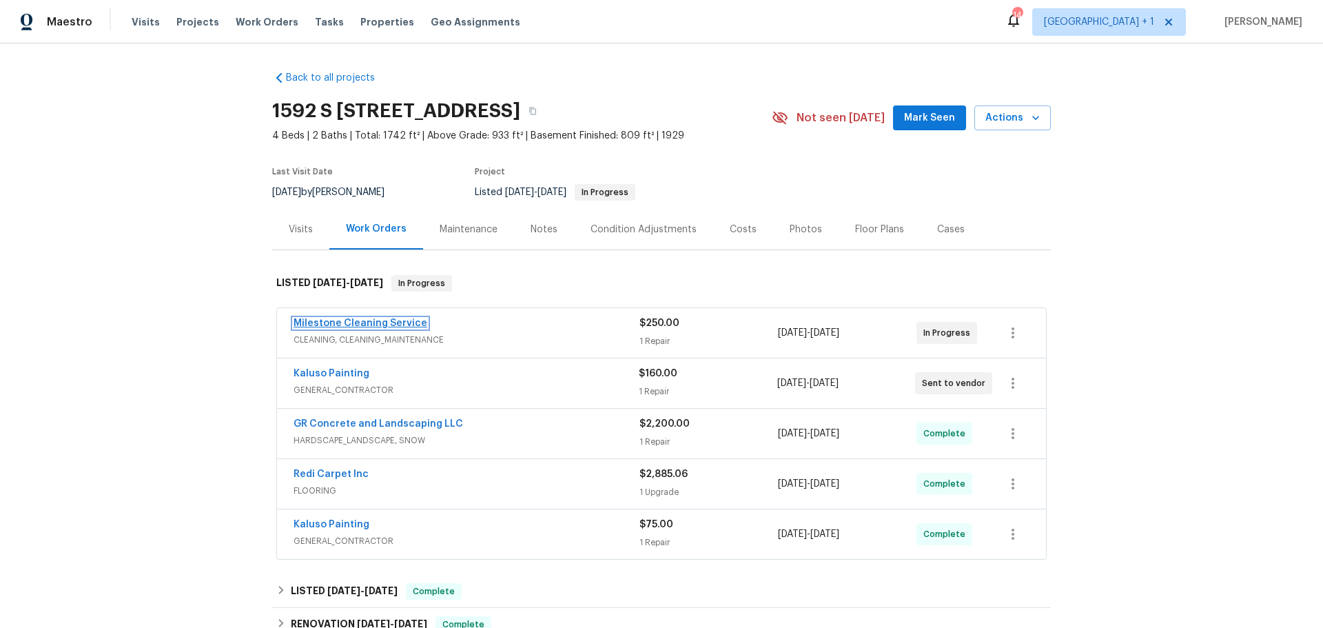
click at [368, 327] on link "Milestone Cleaning Service" at bounding box center [361, 323] width 134 height 10
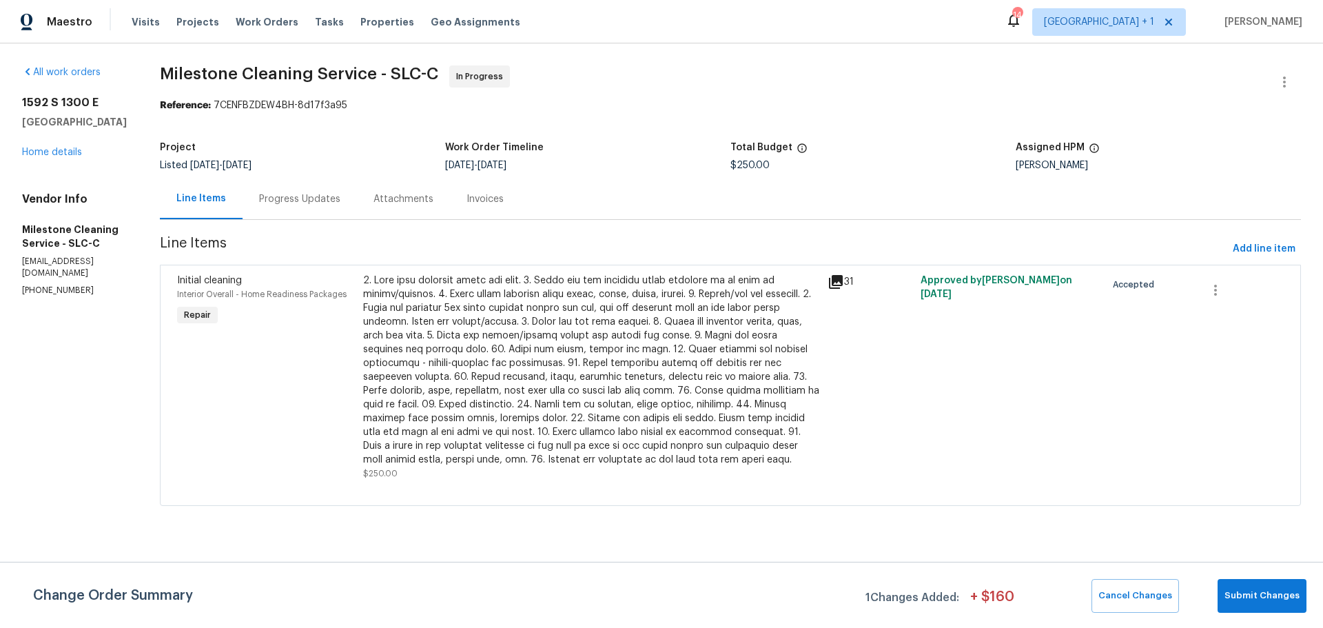
click at [340, 203] on div "Progress Updates" at bounding box center [299, 199] width 81 height 14
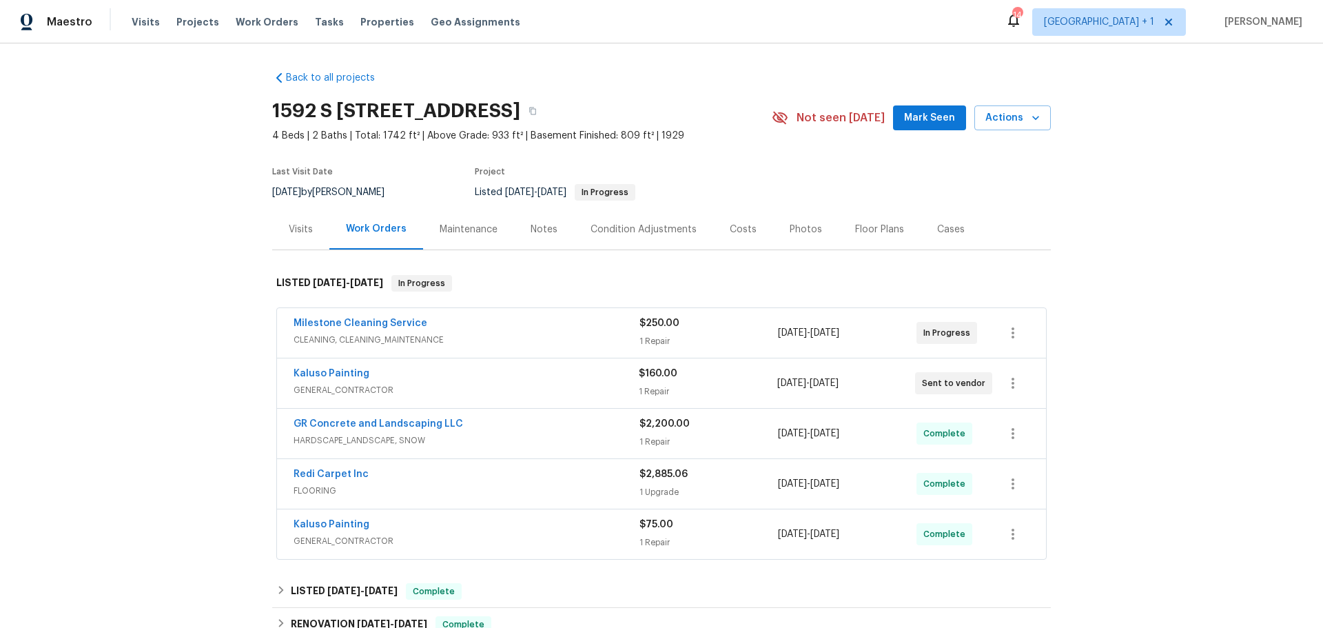
scroll to position [69, 0]
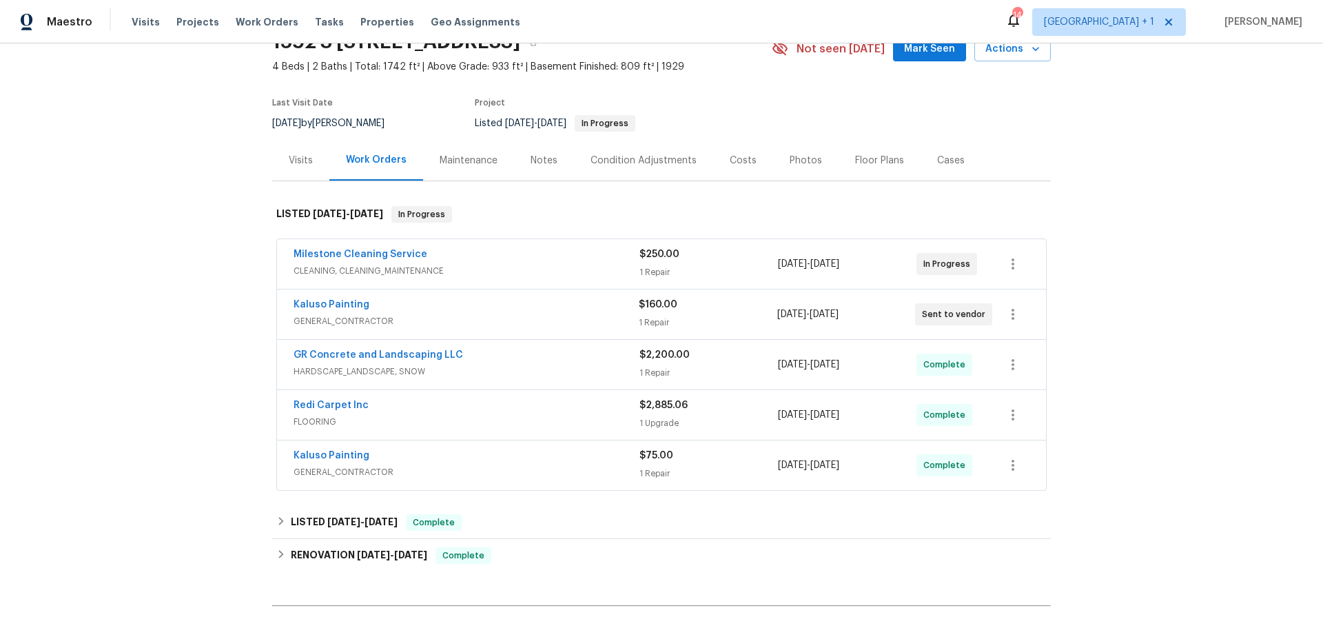
click at [341, 421] on span "FLOORING" at bounding box center [467, 422] width 346 height 14
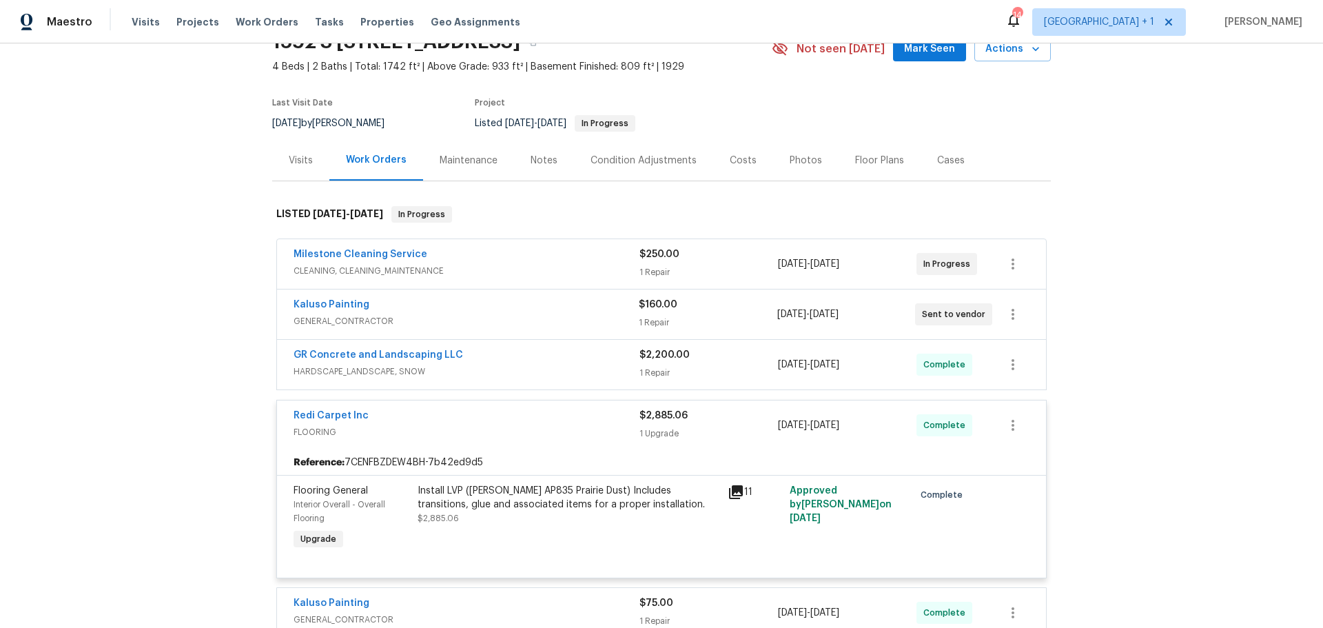
click at [336, 316] on span "GENERAL_CONTRACTOR" at bounding box center [466, 321] width 345 height 14
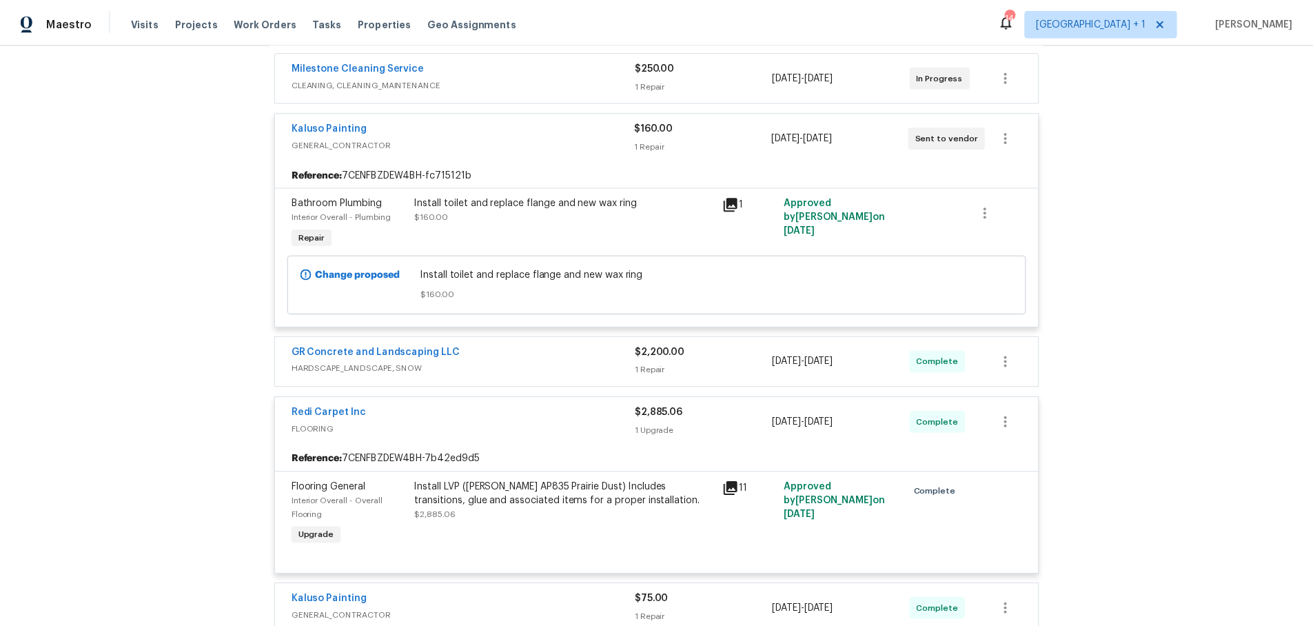
scroll to position [276, 0]
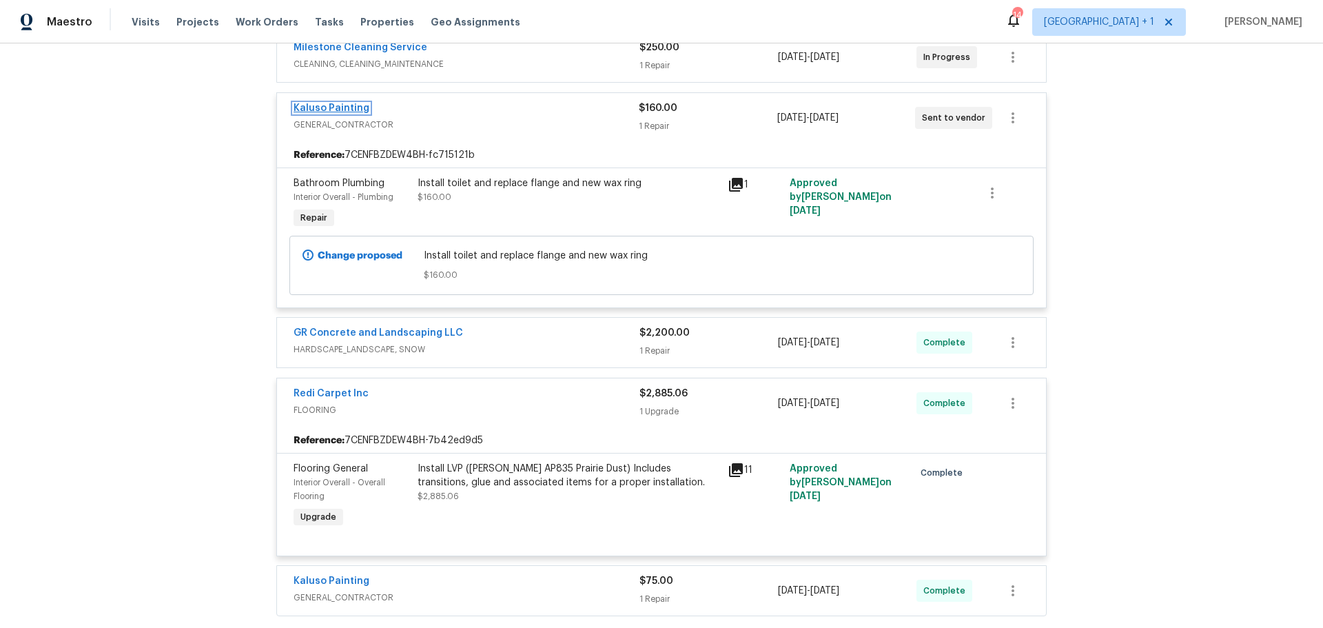
click at [329, 103] on link "Kaluso Painting" at bounding box center [332, 108] width 76 height 10
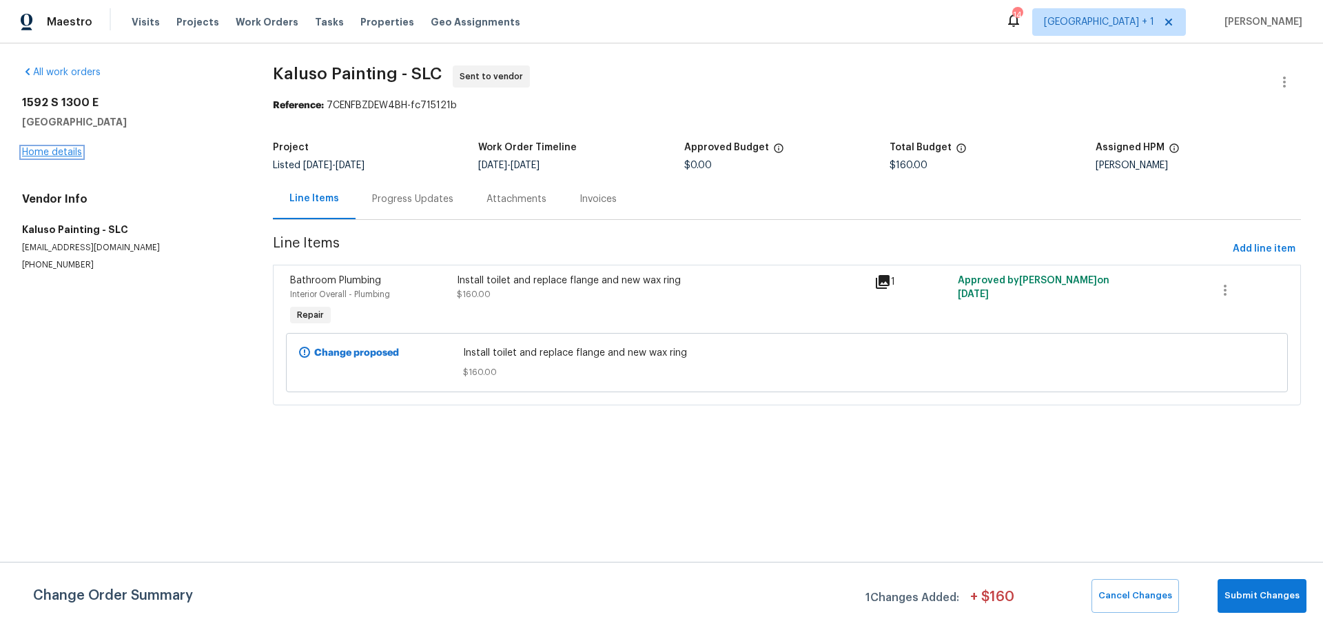
click at [45, 152] on link "Home details" at bounding box center [52, 152] width 60 height 10
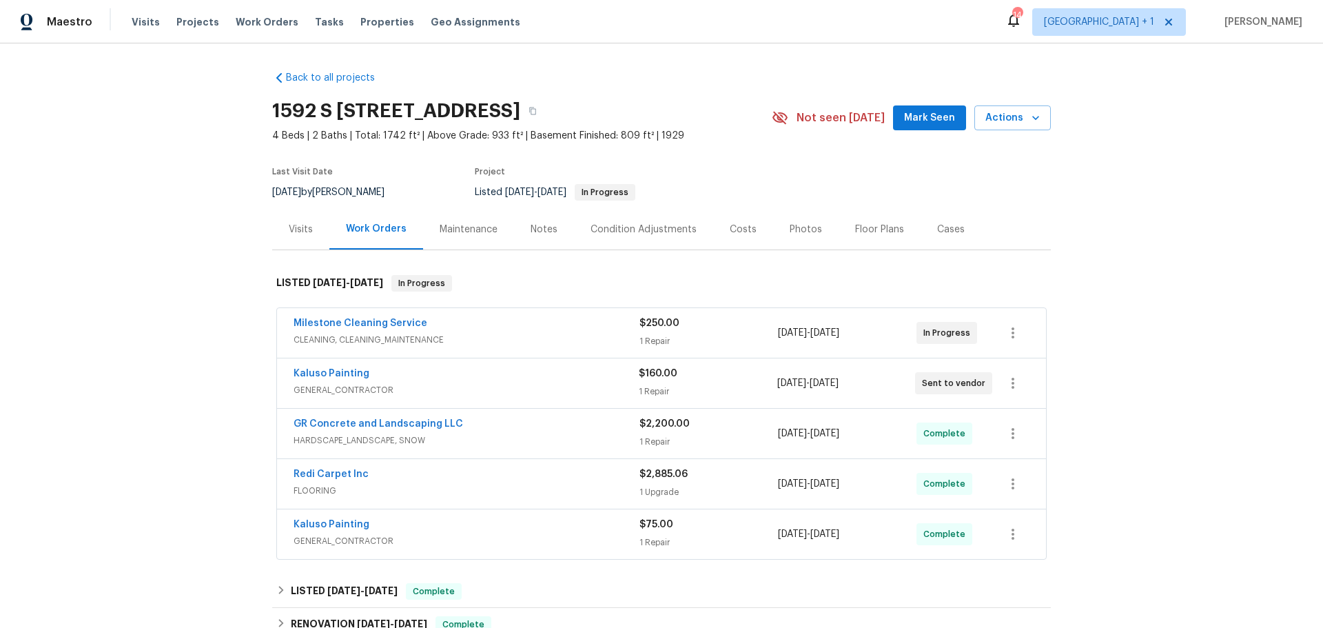
click at [536, 232] on div "Notes" at bounding box center [544, 230] width 27 height 14
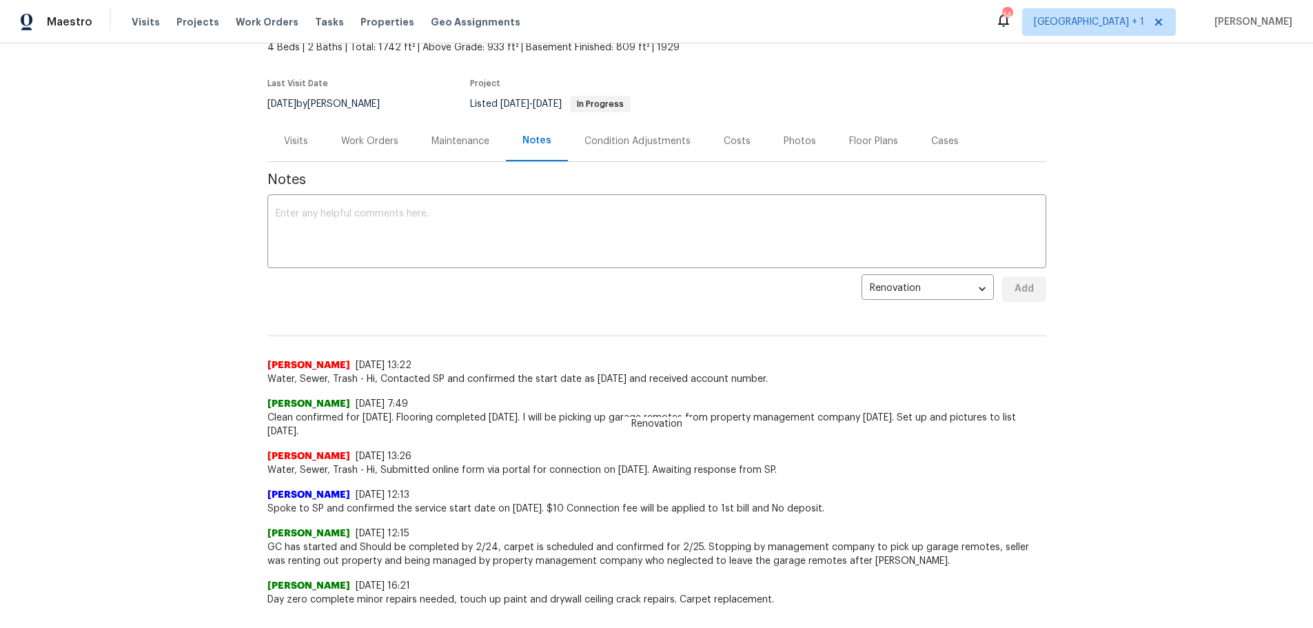
scroll to position [54, 0]
